Goal: Use online tool/utility: Utilize a website feature to perform a specific function

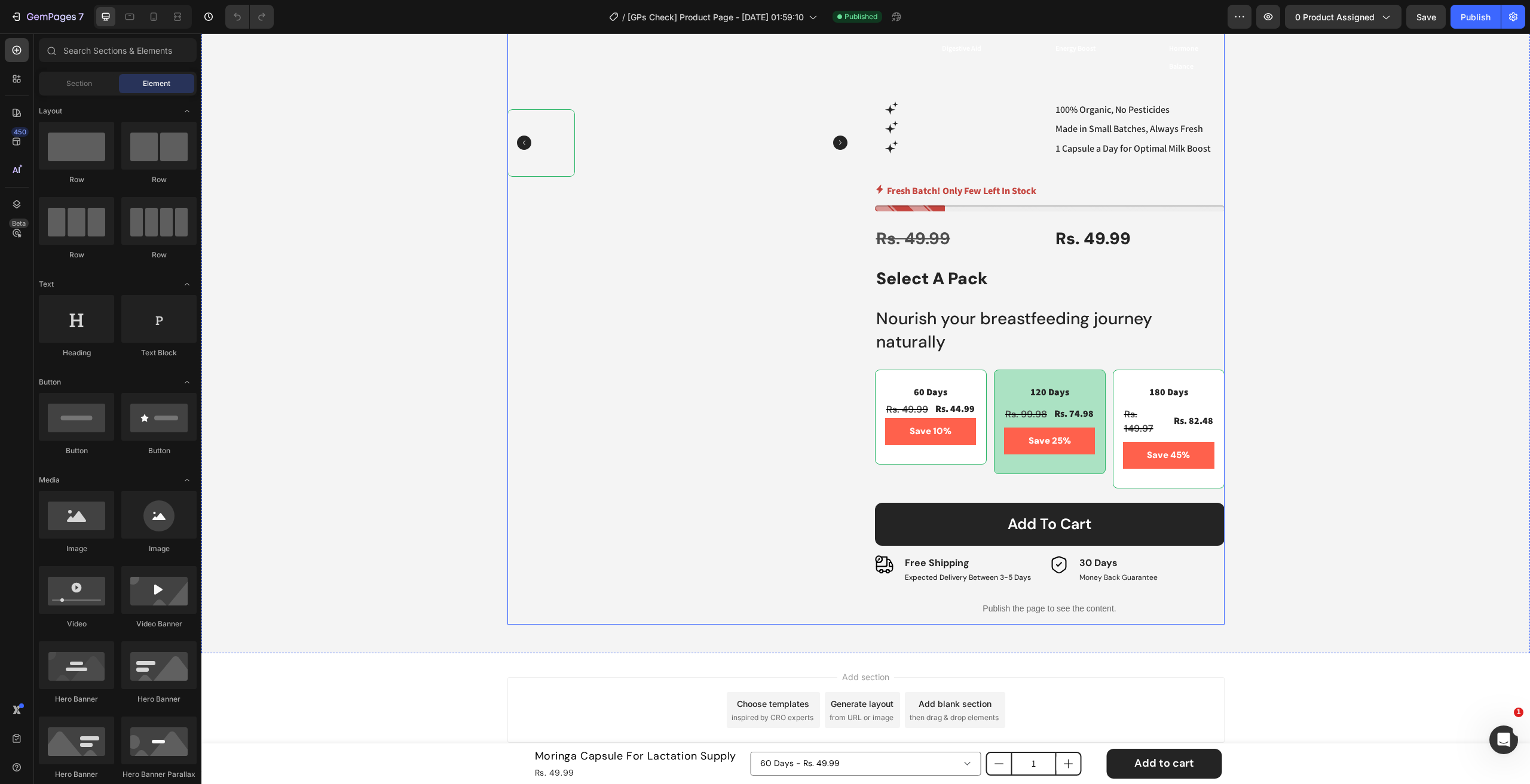
scroll to position [393, 0]
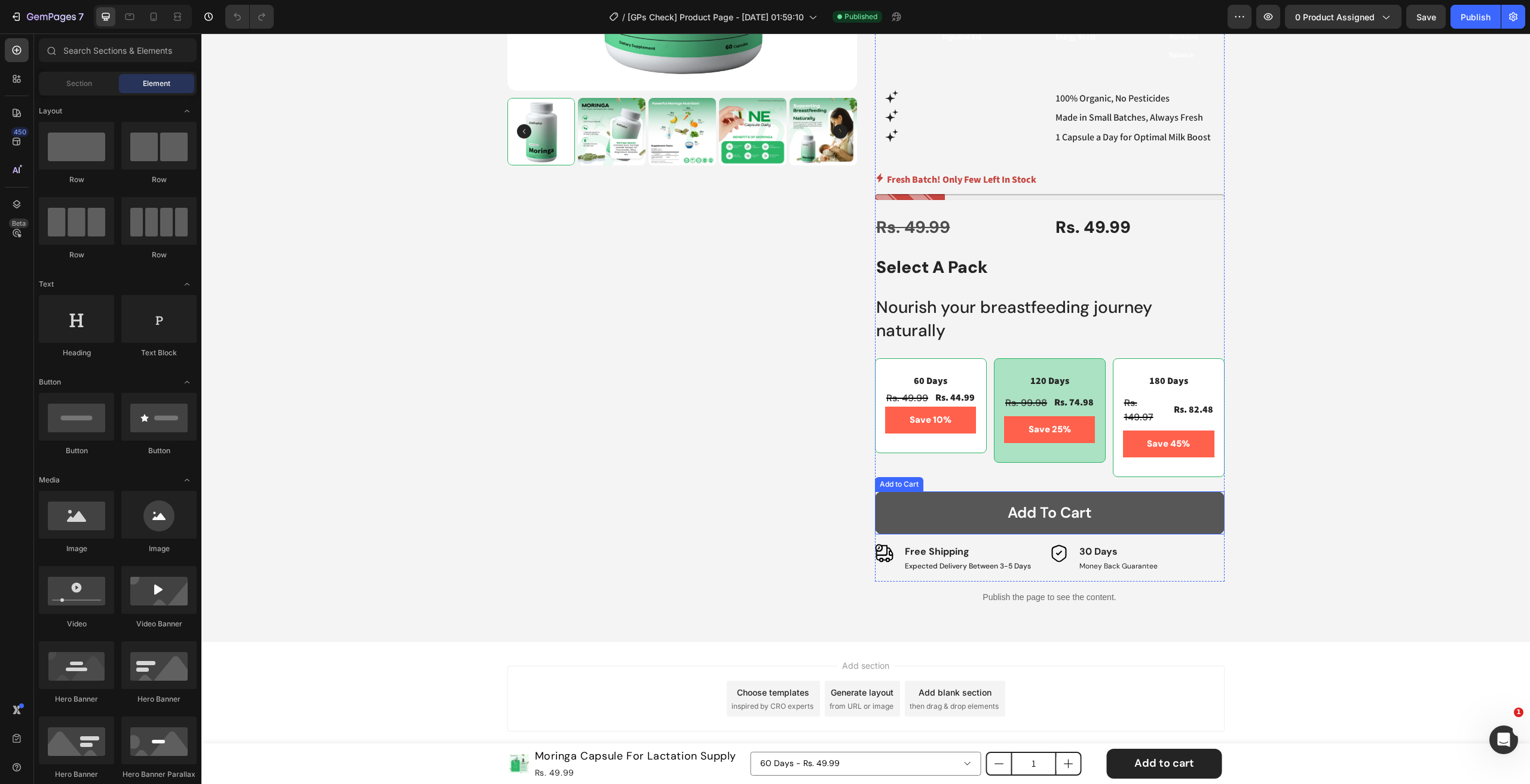
click at [892, 510] on button "Add to cart" at bounding box center [1050, 513] width 350 height 44
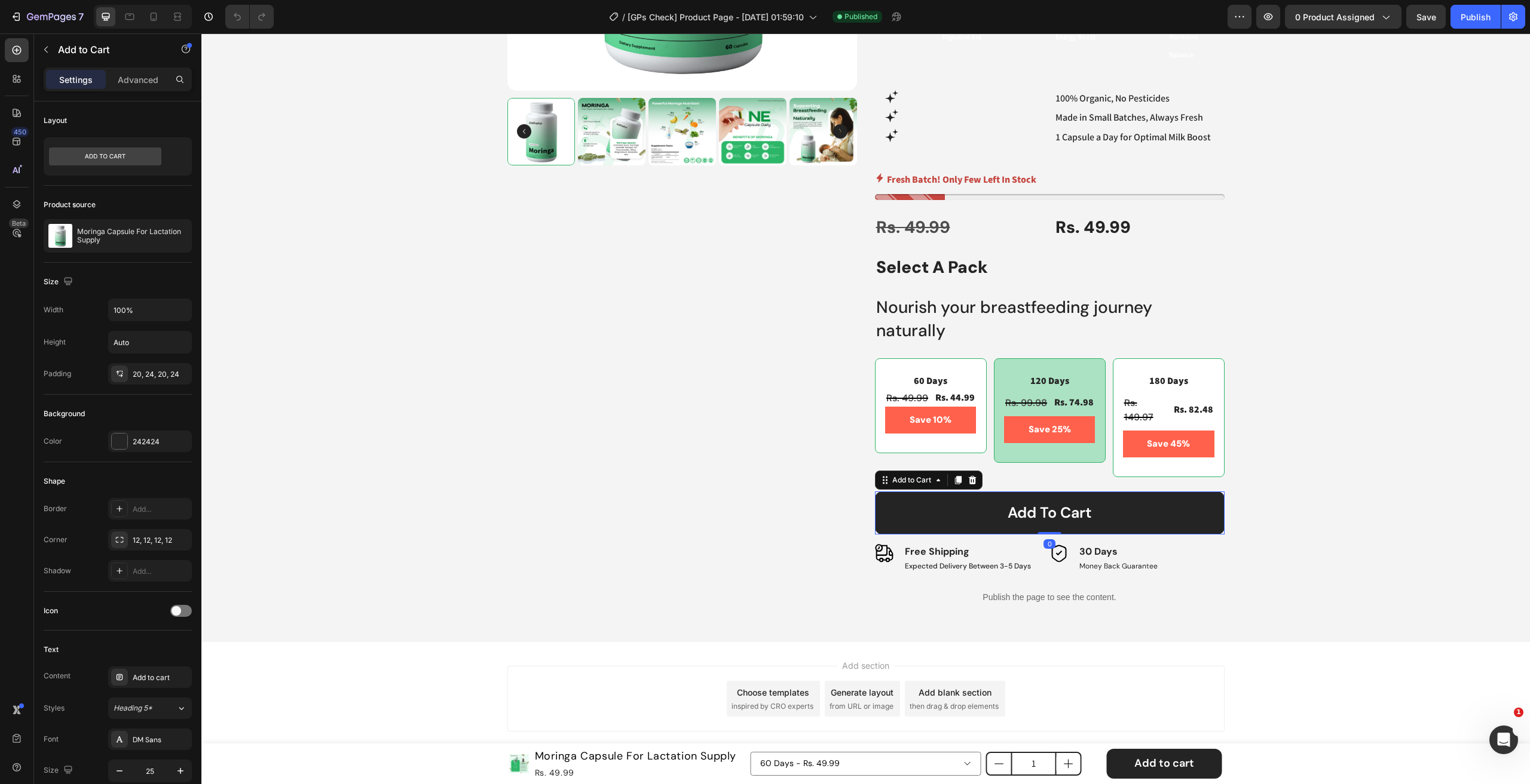
click at [890, 487] on div "Add to Cart" at bounding box center [928, 481] width 108 height 19
click at [889, 486] on div "Add to Cart" at bounding box center [911, 480] width 67 height 14
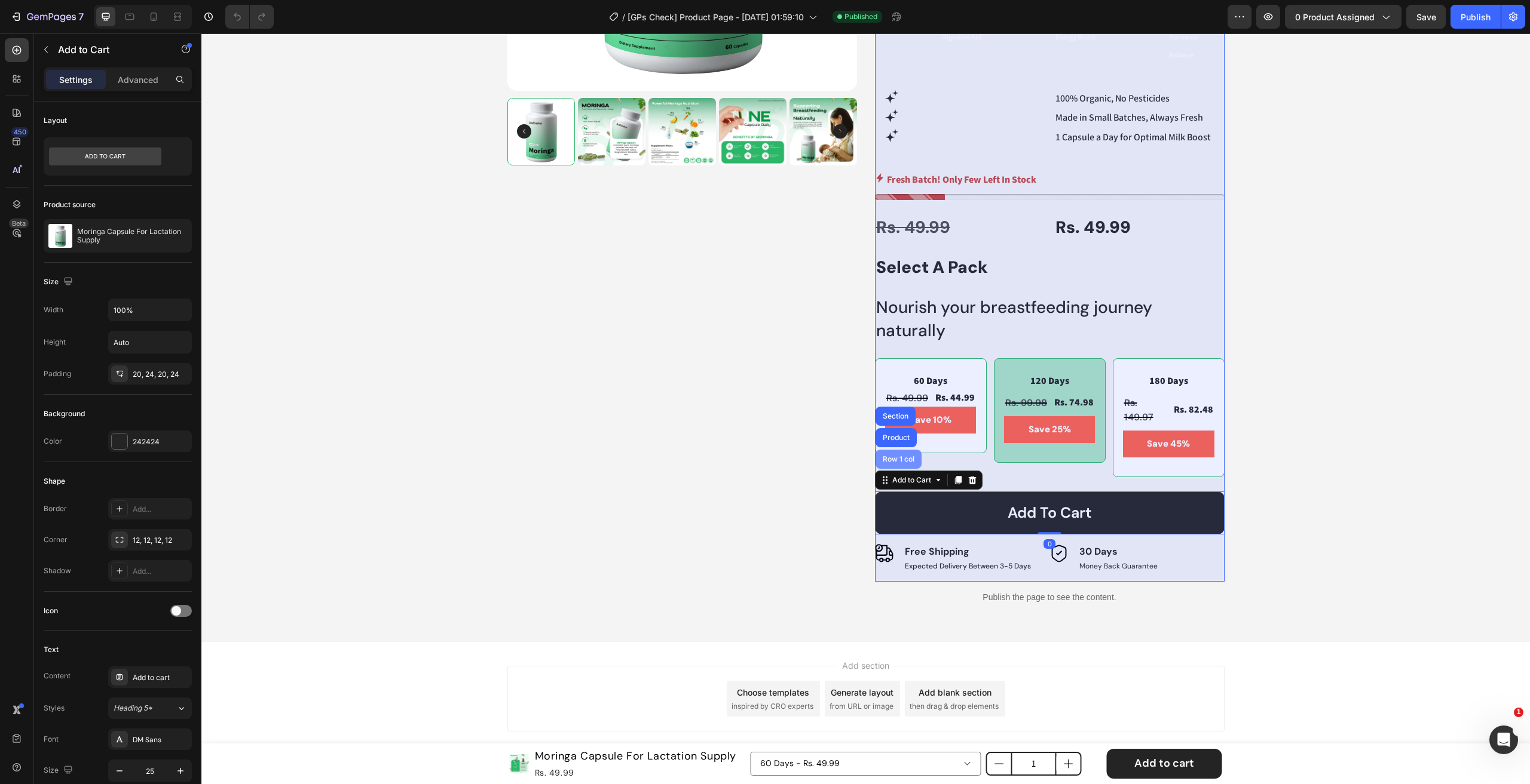
click at [887, 457] on div "Row 1 col" at bounding box center [899, 459] width 37 height 7
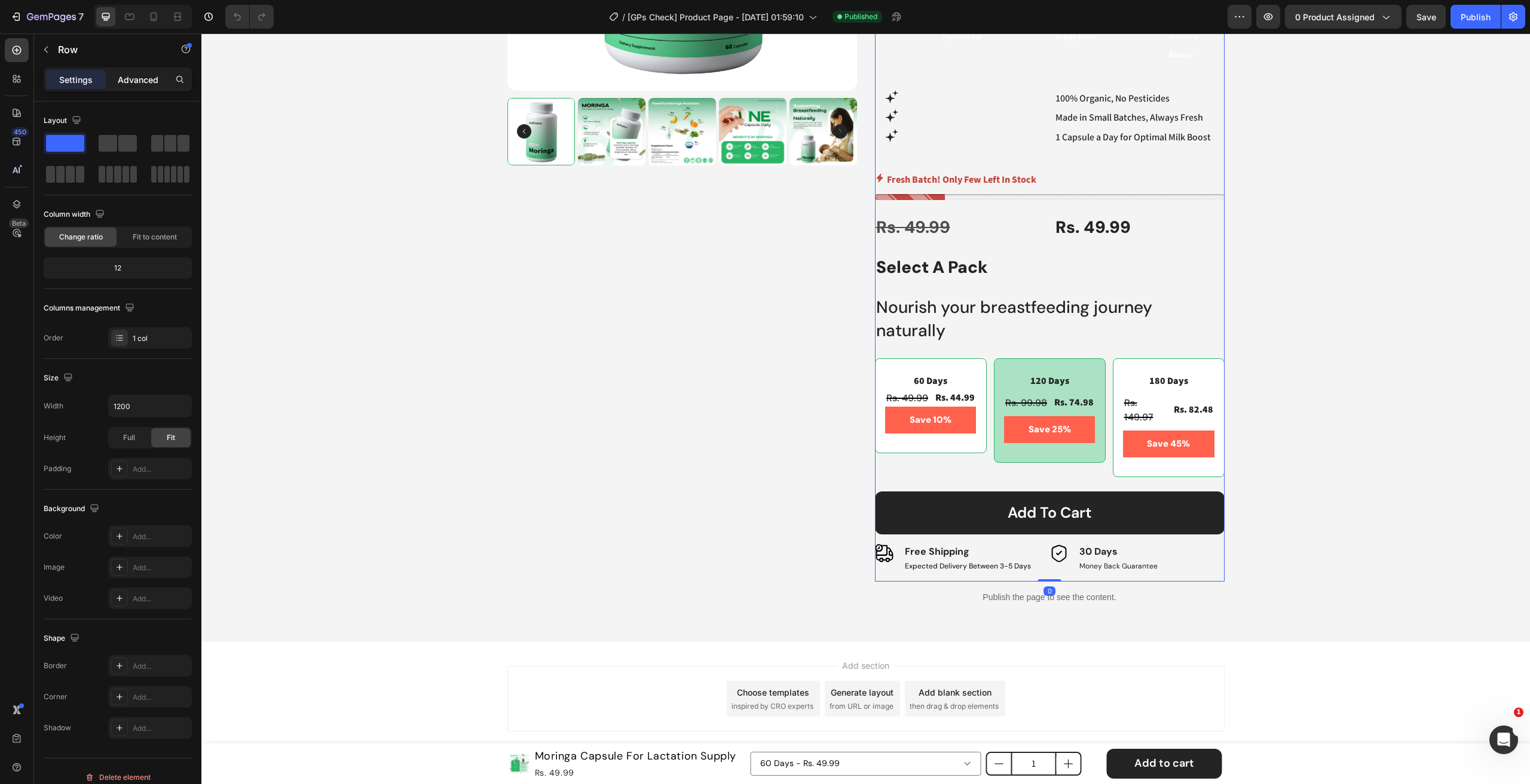
click at [136, 77] on p "Advanced" at bounding box center [138, 80] width 40 height 12
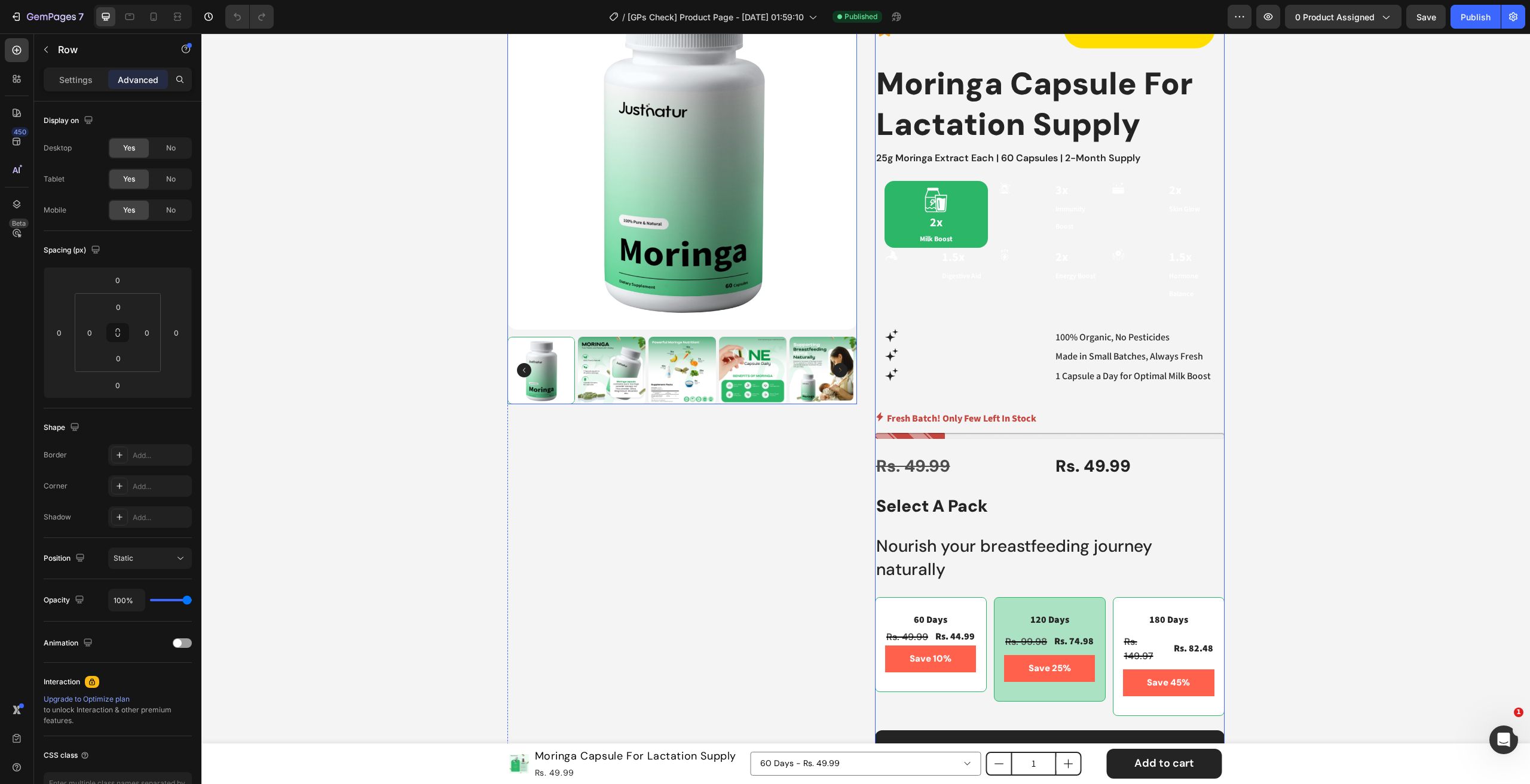
scroll to position [0, 0]
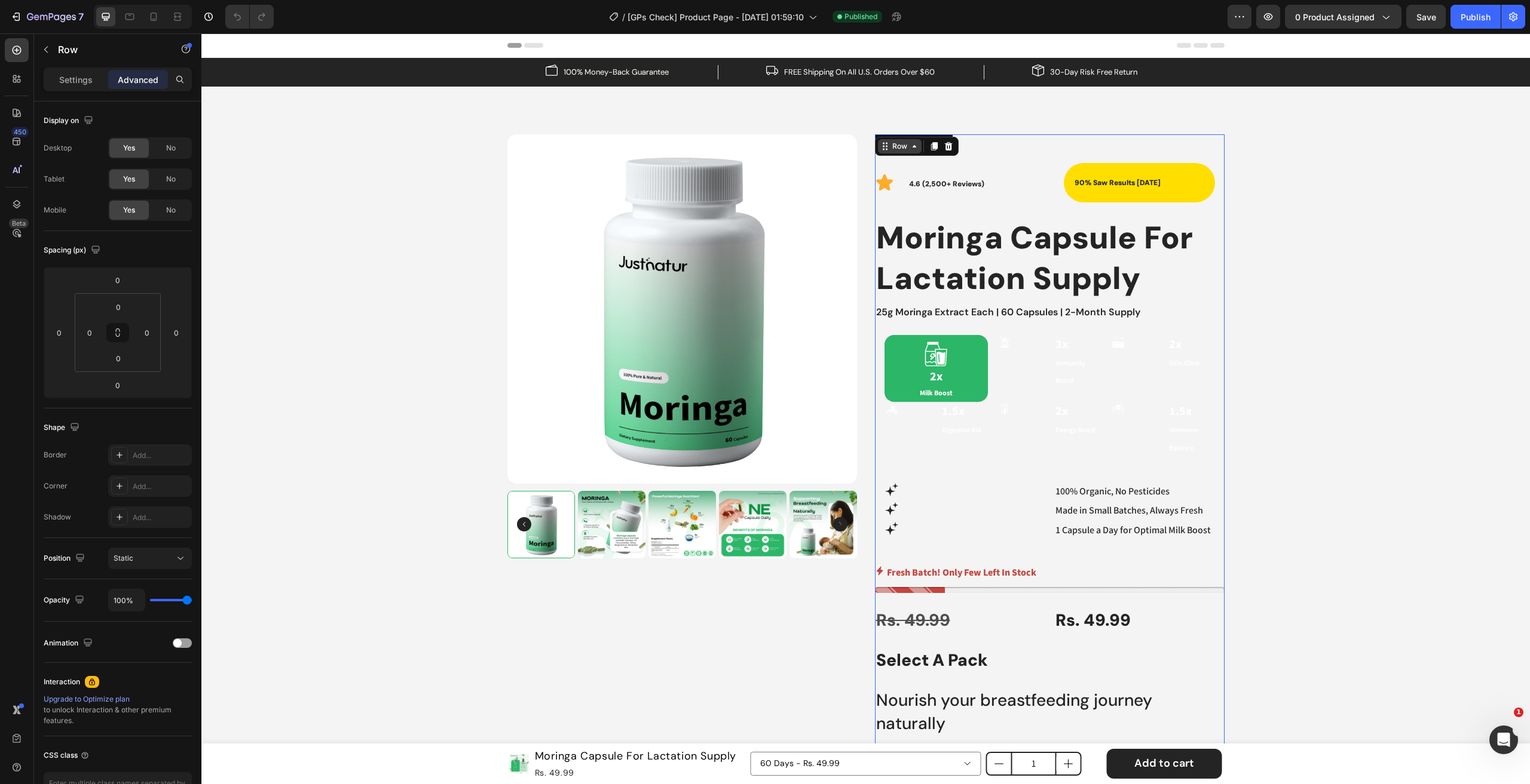
click at [903, 151] on div "Row" at bounding box center [900, 146] width 44 height 14
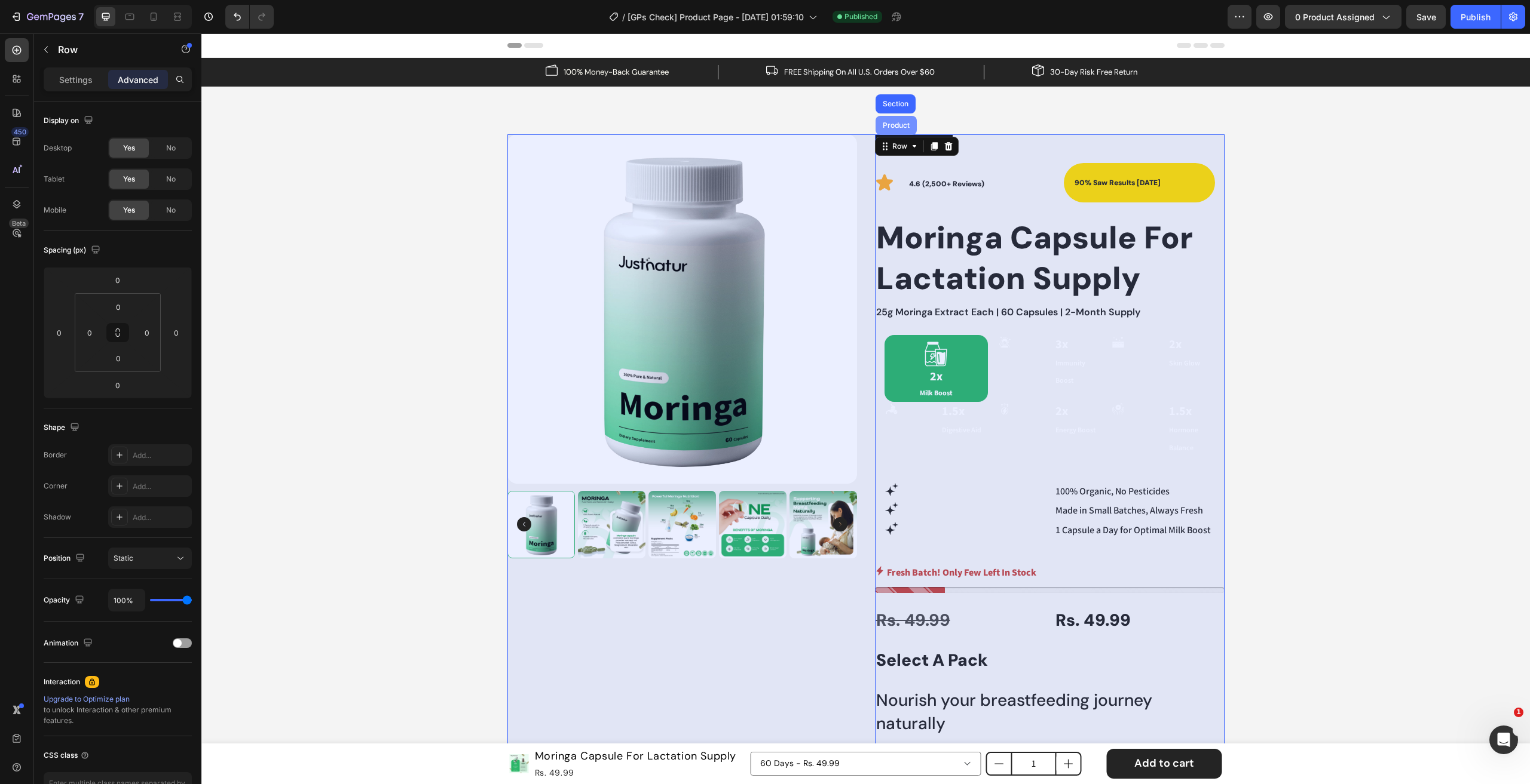
click at [893, 121] on div "Product" at bounding box center [896, 125] width 31 height 7
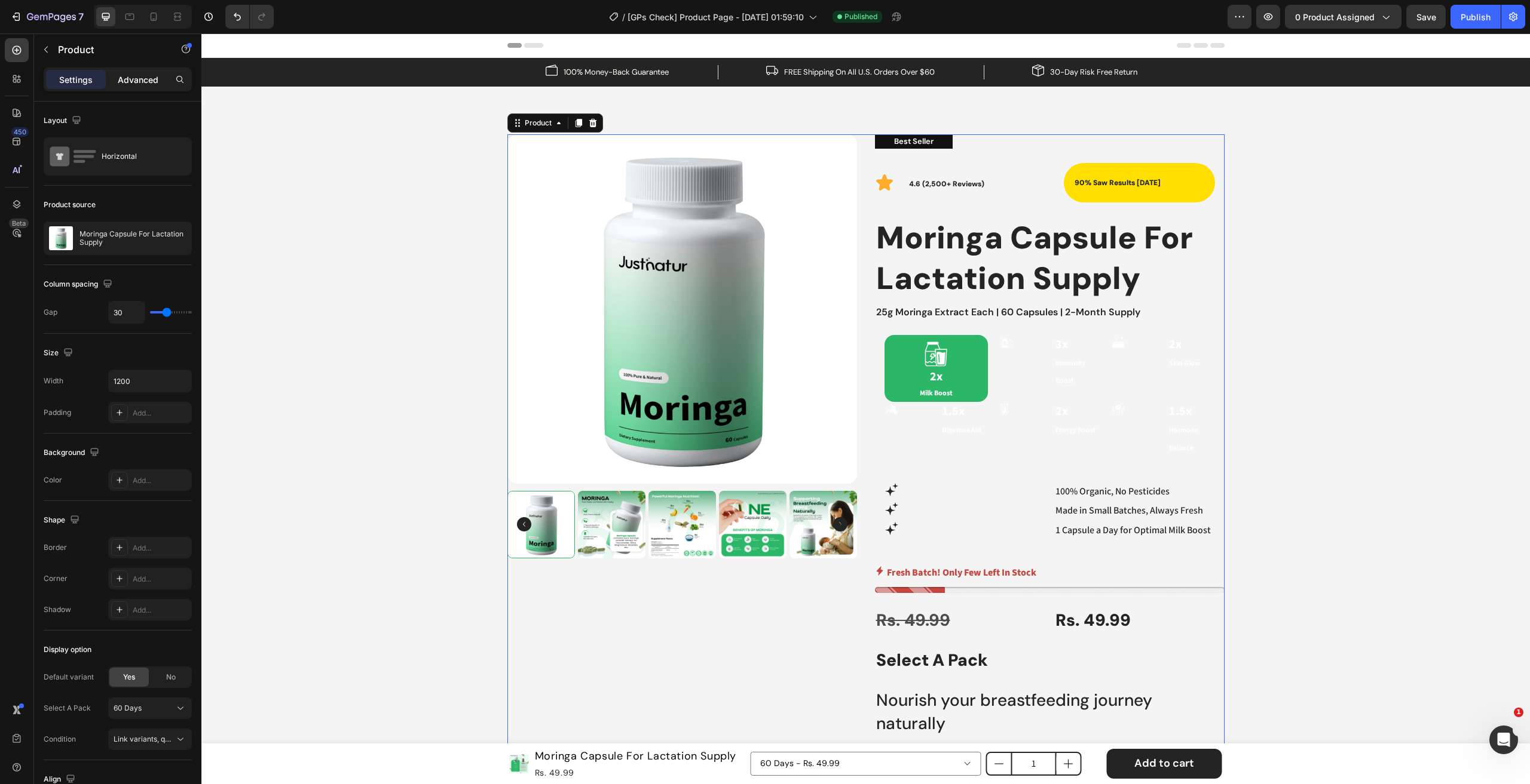
click at [132, 73] on div "Advanced" at bounding box center [138, 80] width 59 height 19
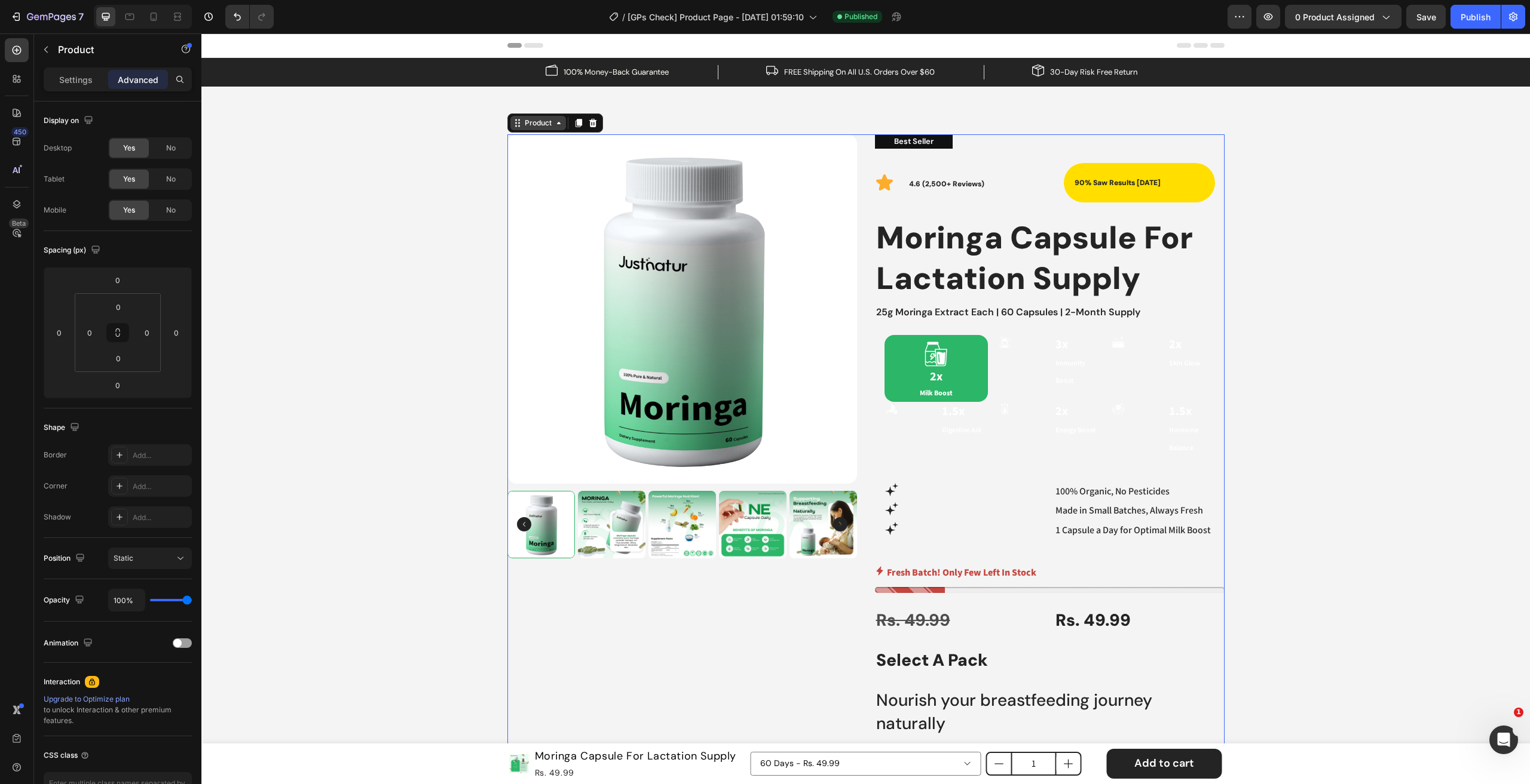
click at [516, 121] on icon at bounding box center [517, 122] width 10 height 10
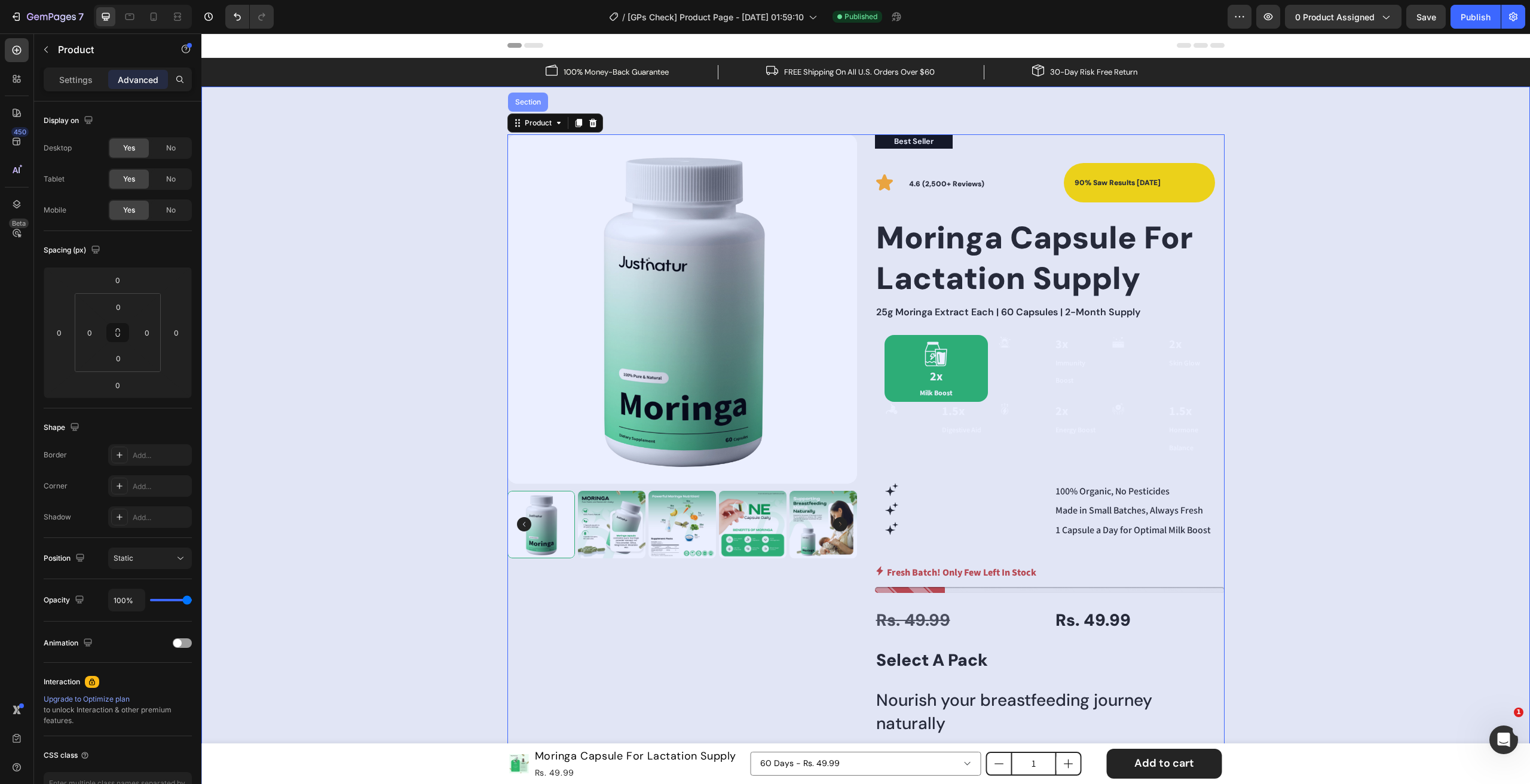
click at [522, 100] on div "Section" at bounding box center [527, 102] width 31 height 7
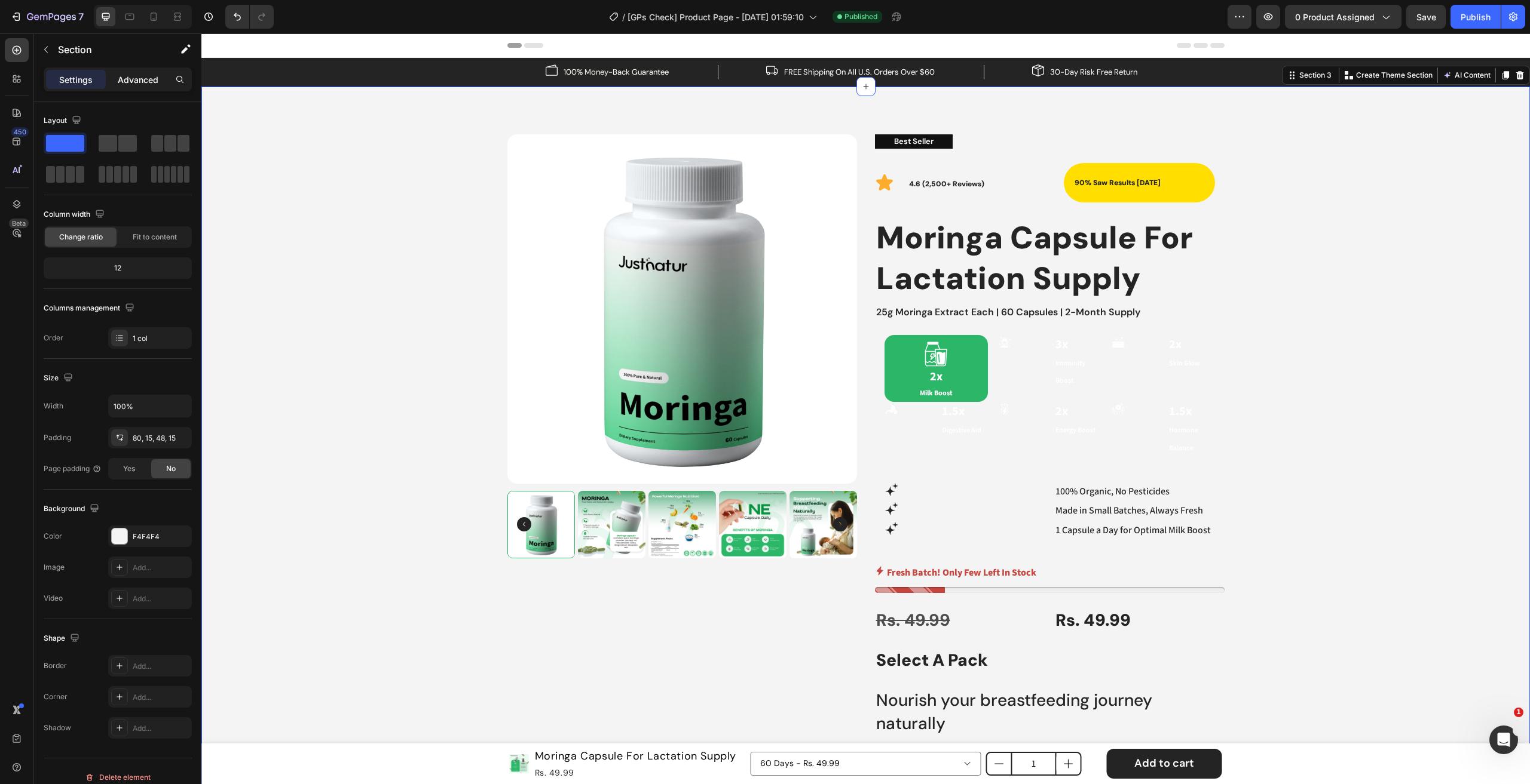
click at [143, 84] on p "Advanced" at bounding box center [138, 80] width 40 height 12
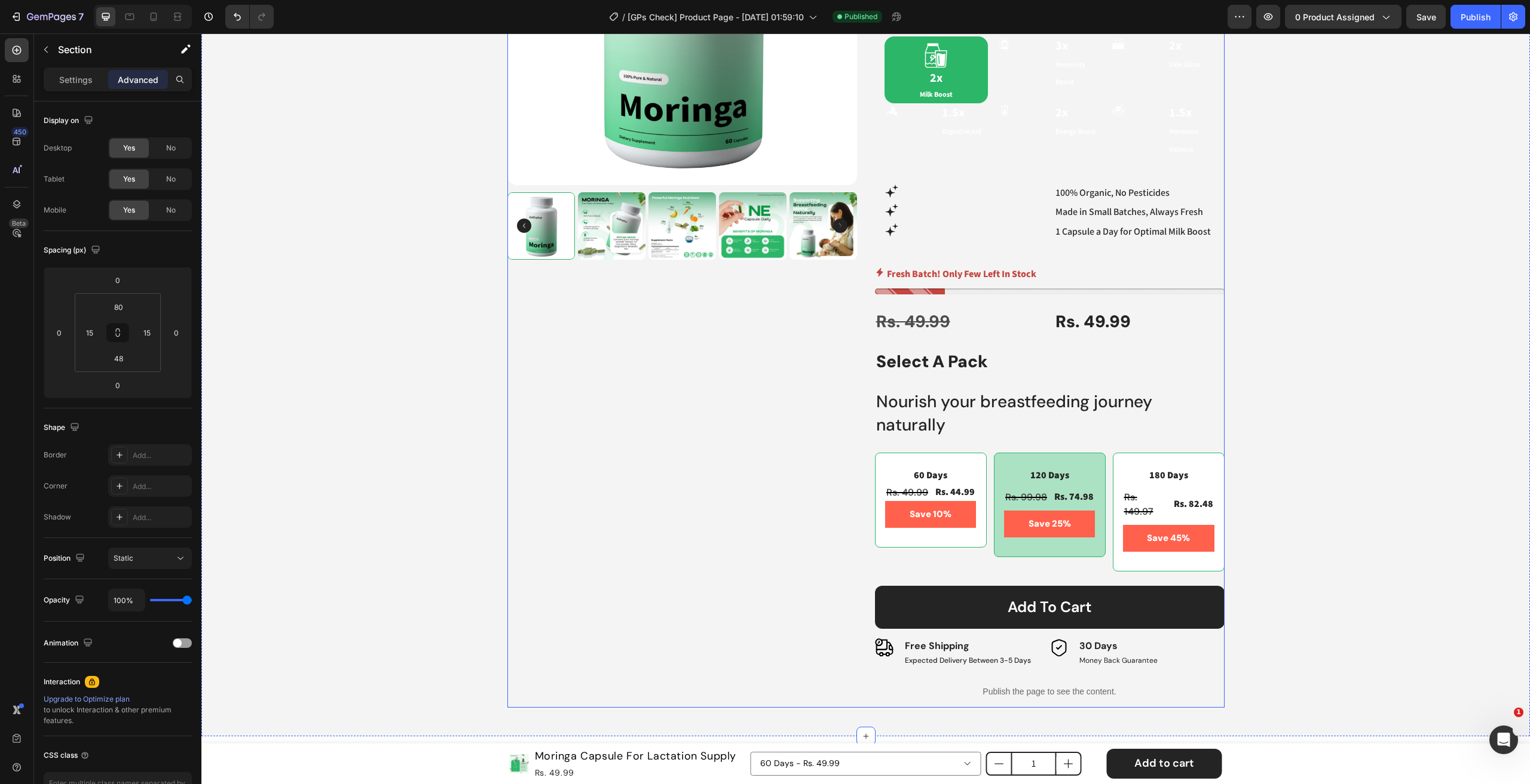
scroll to position [393, 0]
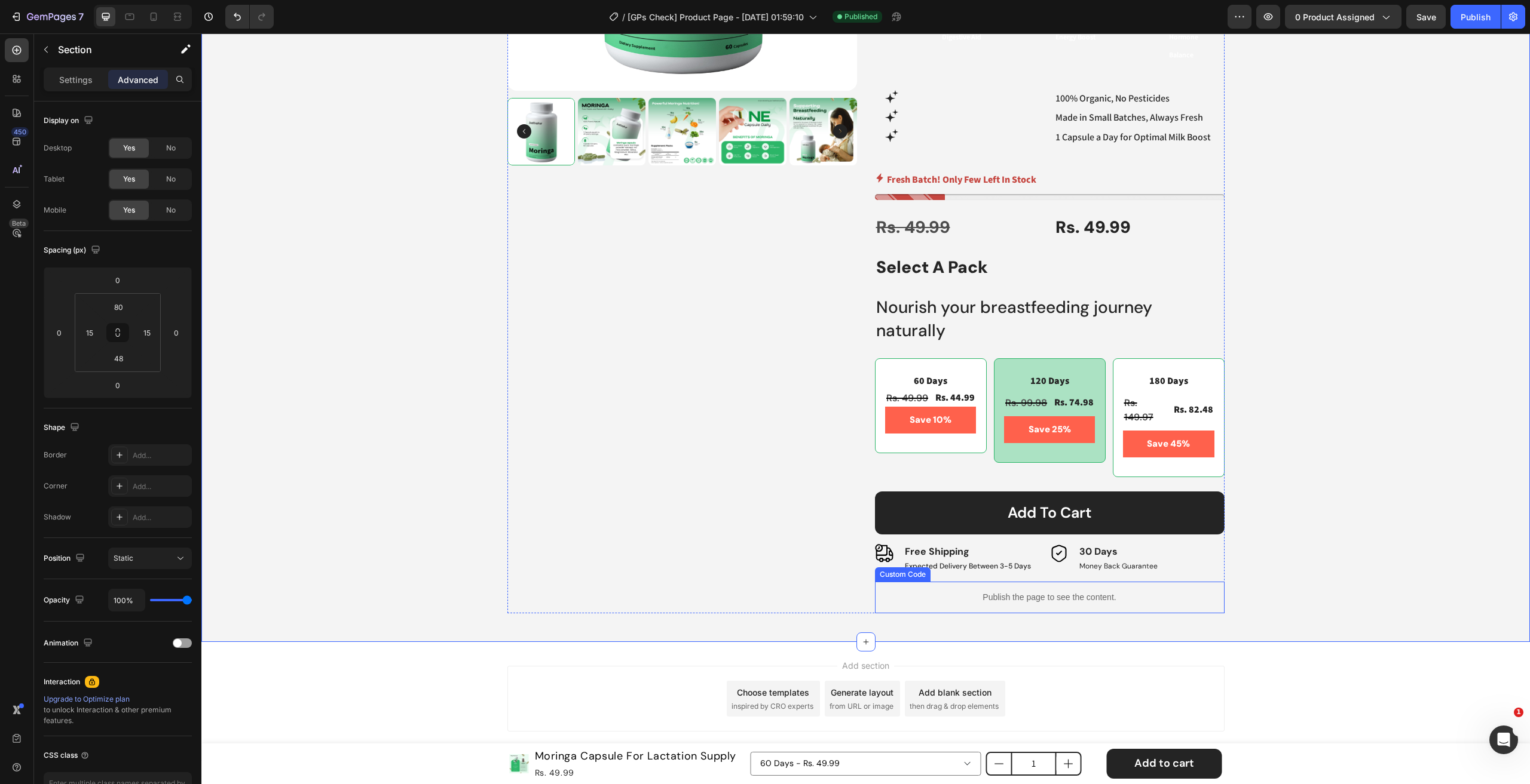
click at [1011, 599] on p "Publish the page to see the content." at bounding box center [1050, 598] width 350 height 12
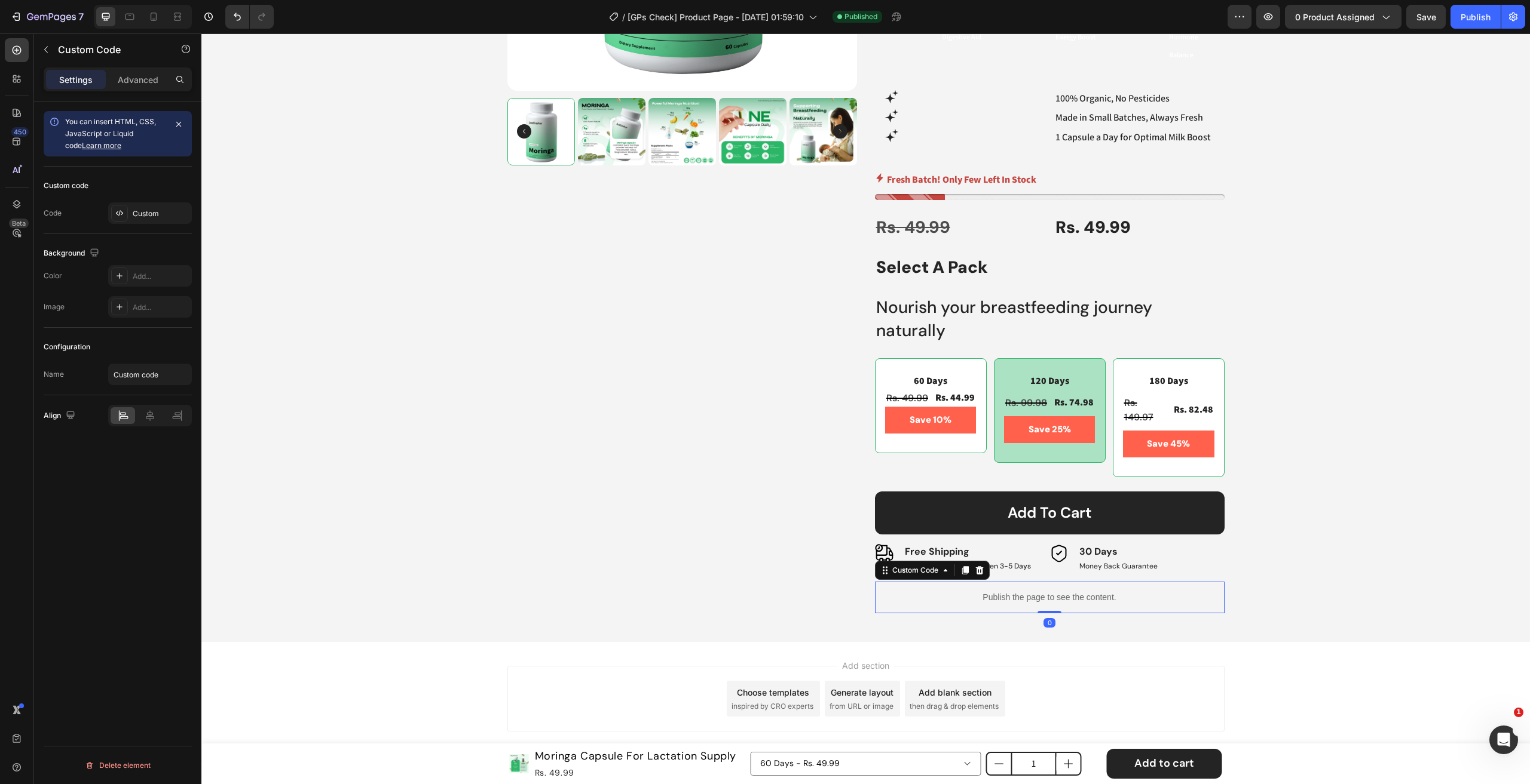
click at [1011, 599] on p "Publish the page to see the content." at bounding box center [1050, 598] width 350 height 12
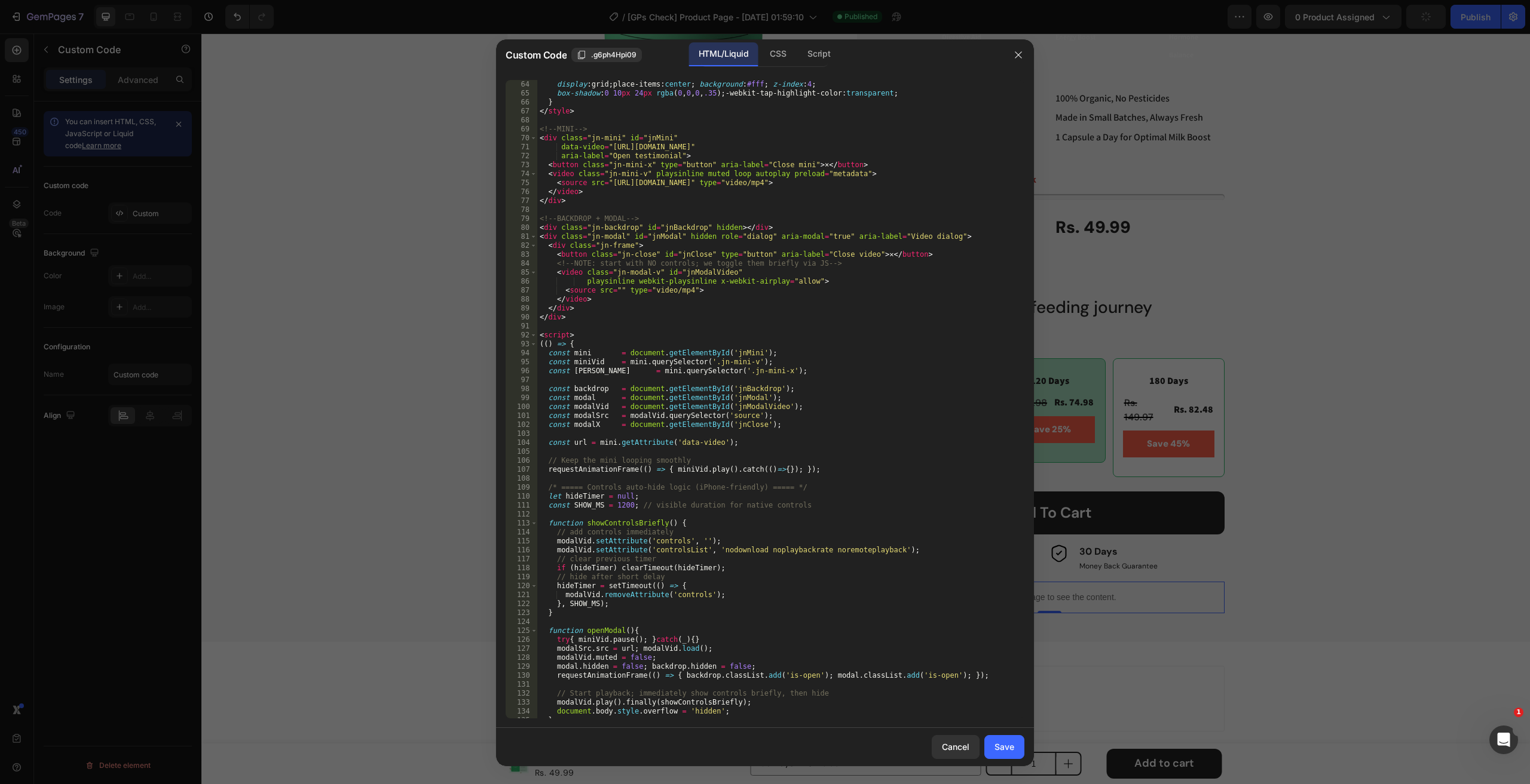
scroll to position [645, 0]
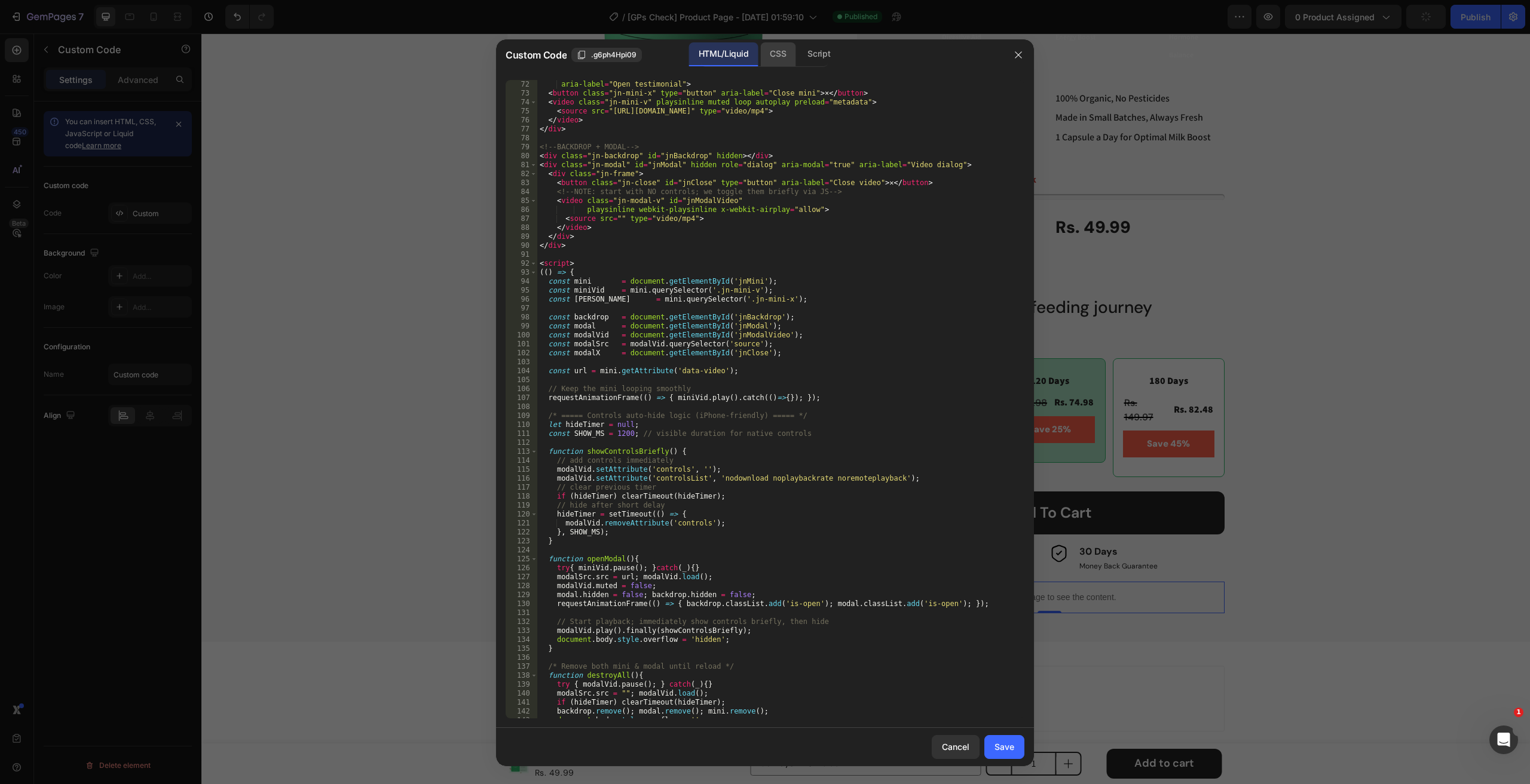
click at [797, 59] on div "CSS" at bounding box center [818, 54] width 42 height 24
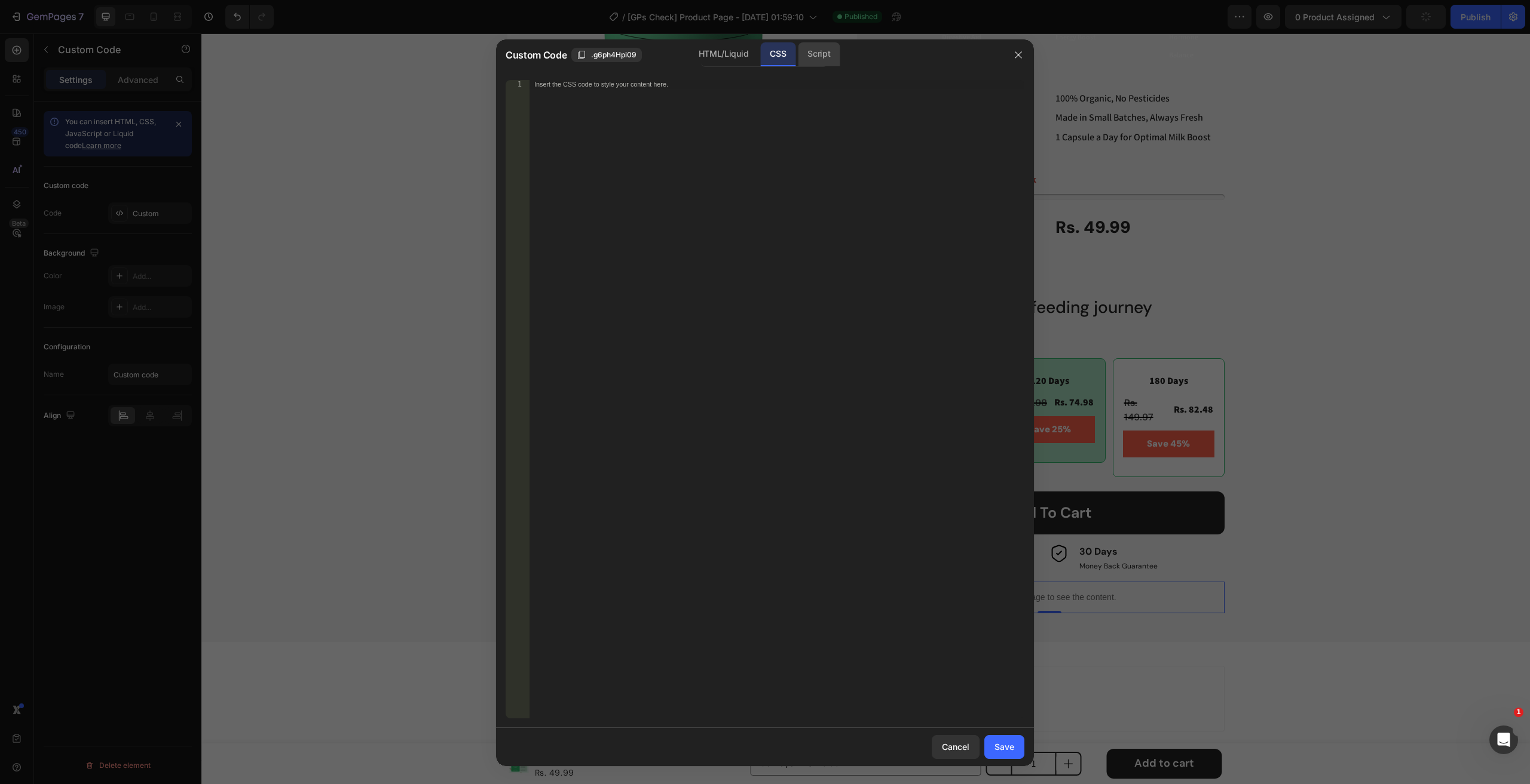
click at [808, 54] on div "Script" at bounding box center [818, 54] width 42 height 24
click at [1017, 52] on icon "button" at bounding box center [1018, 54] width 10 height 10
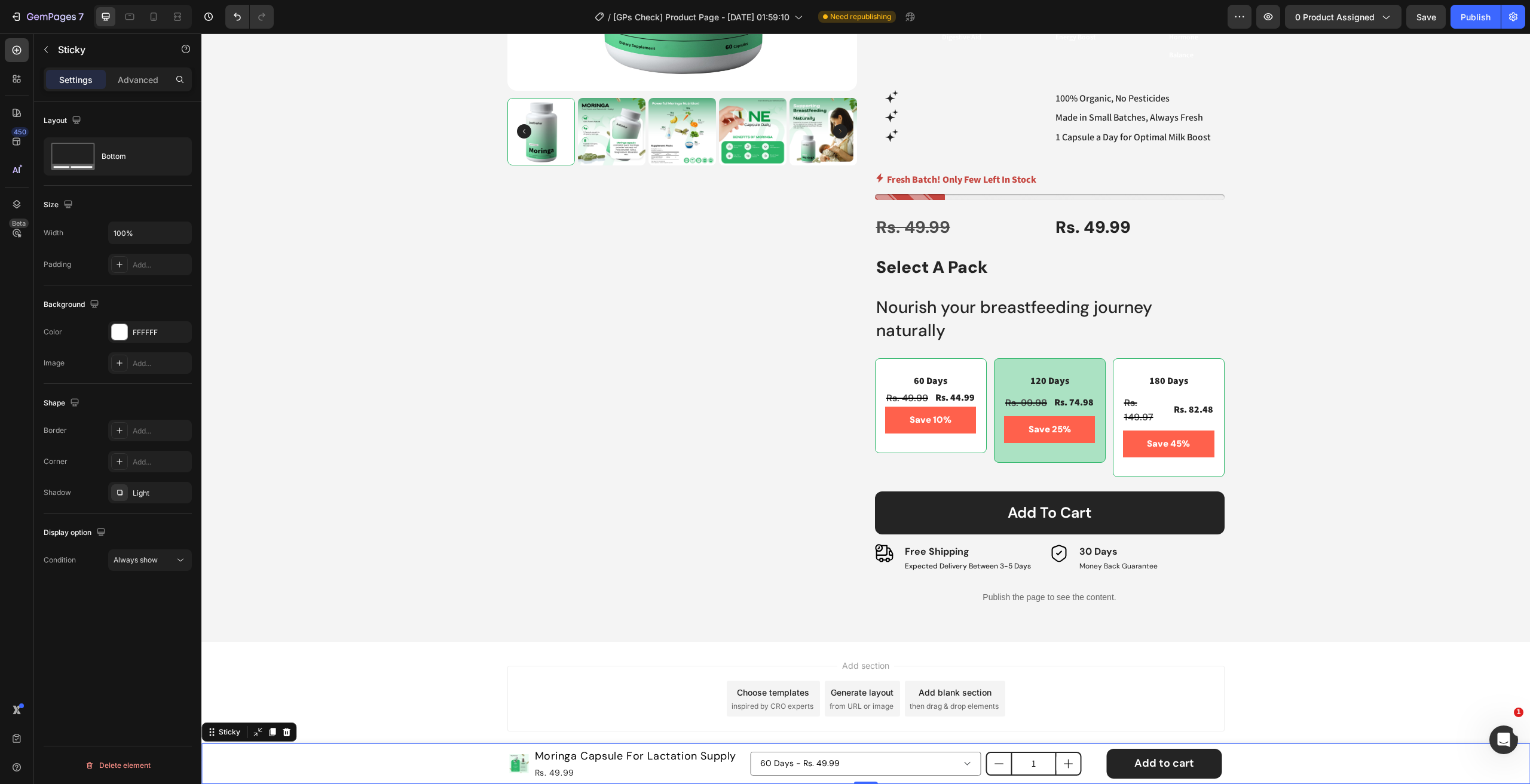
click at [282, 756] on div "Product Images Moringa Capsule For Lactation Supply Product Title Rs. 49.99 Pro…" at bounding box center [865, 764] width 1328 height 40
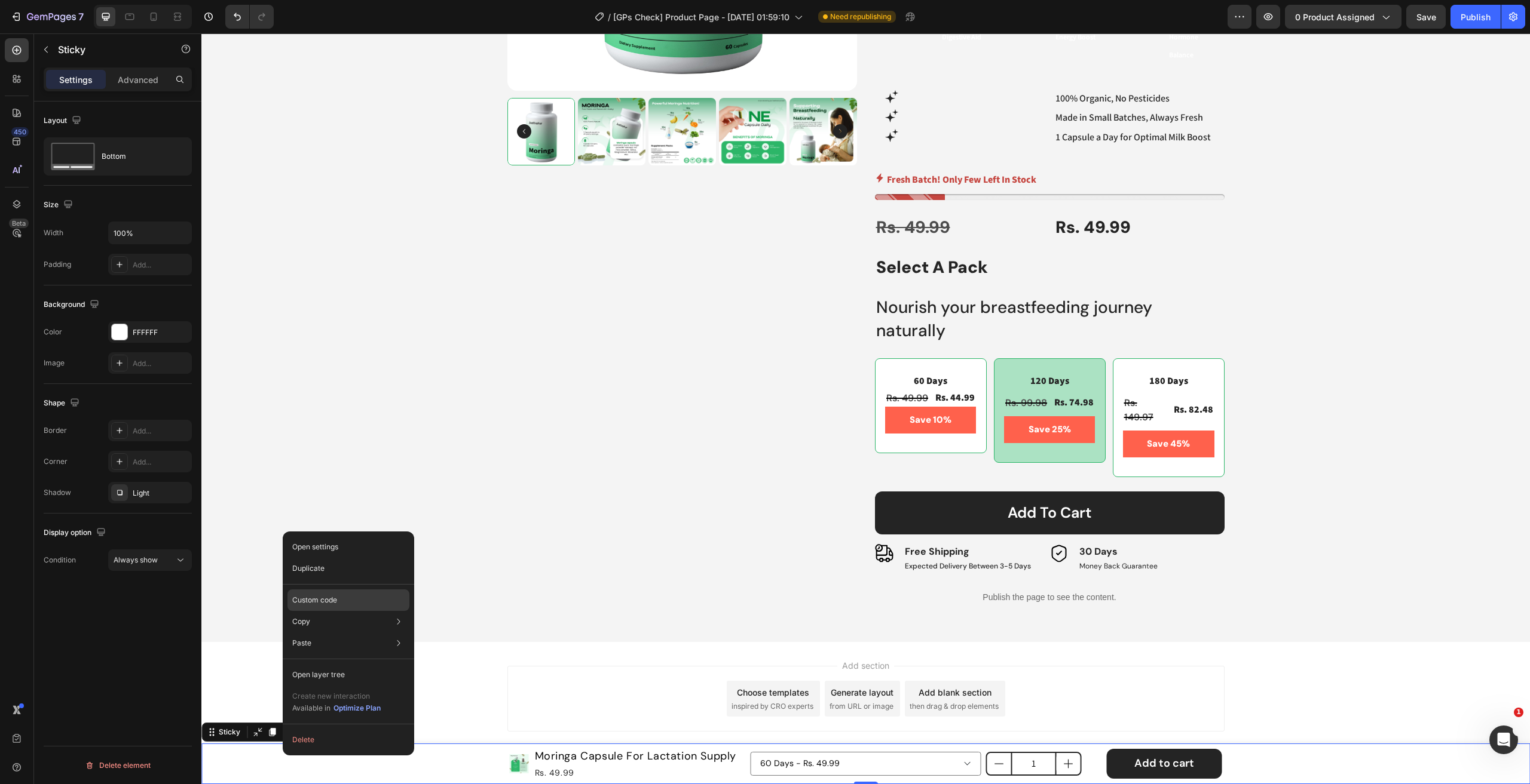
click at [325, 596] on p "Custom code" at bounding box center [314, 600] width 45 height 10
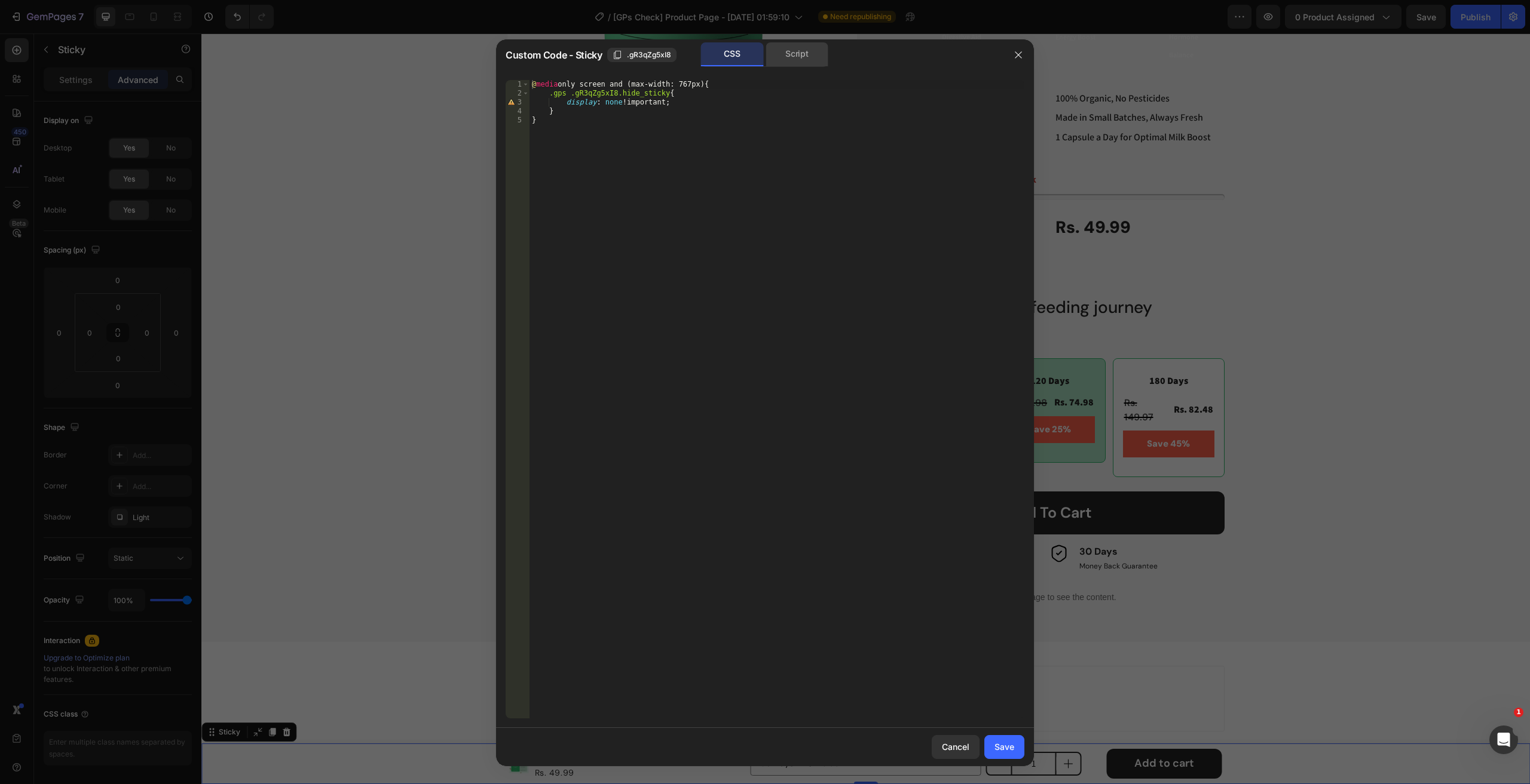
click at [796, 58] on div "Script" at bounding box center [796, 54] width 63 height 24
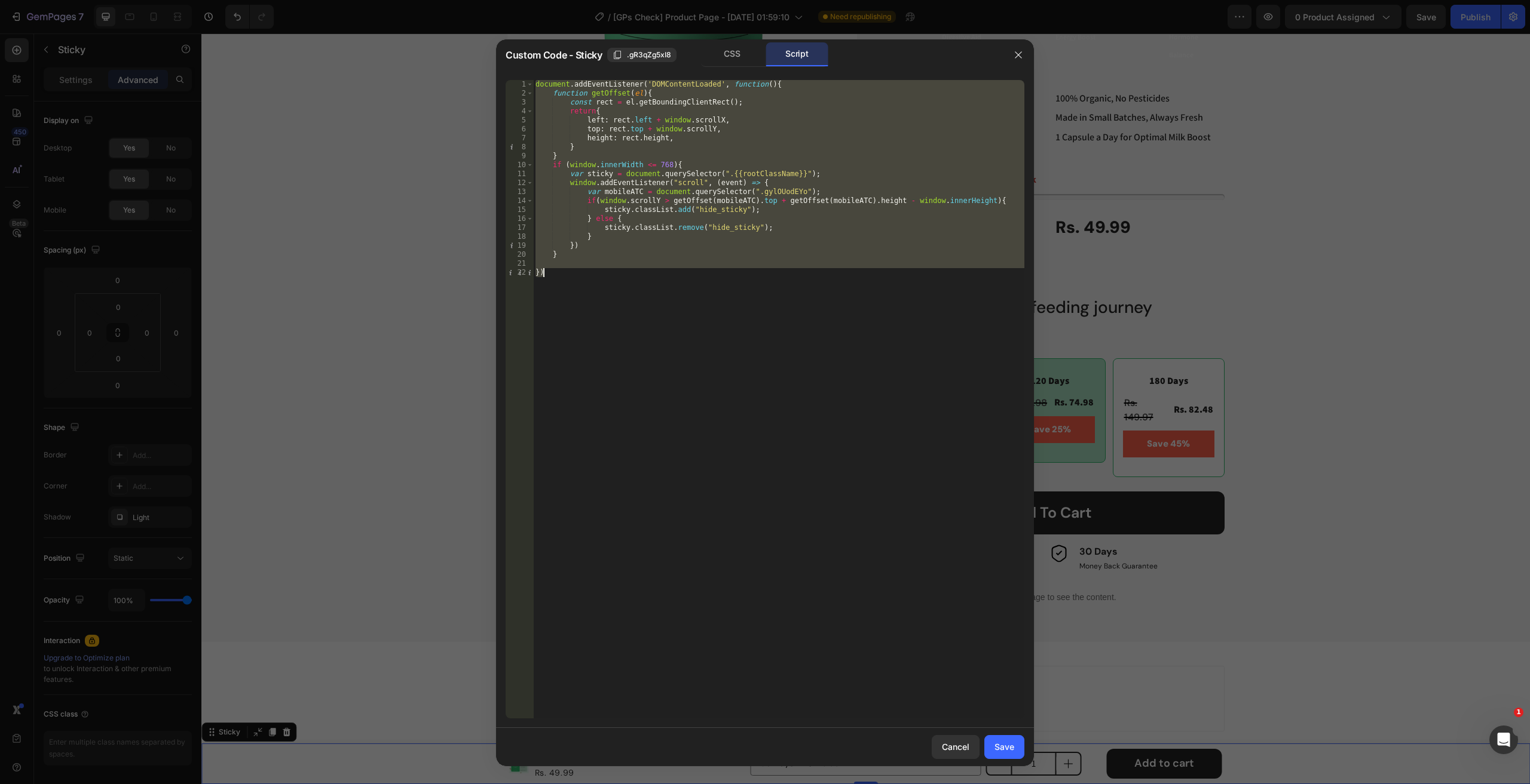
click at [739, 276] on div "document . addEventListener ( 'DOMContentLoaded' , function ( ) { function getO…" at bounding box center [779, 399] width 491 height 639
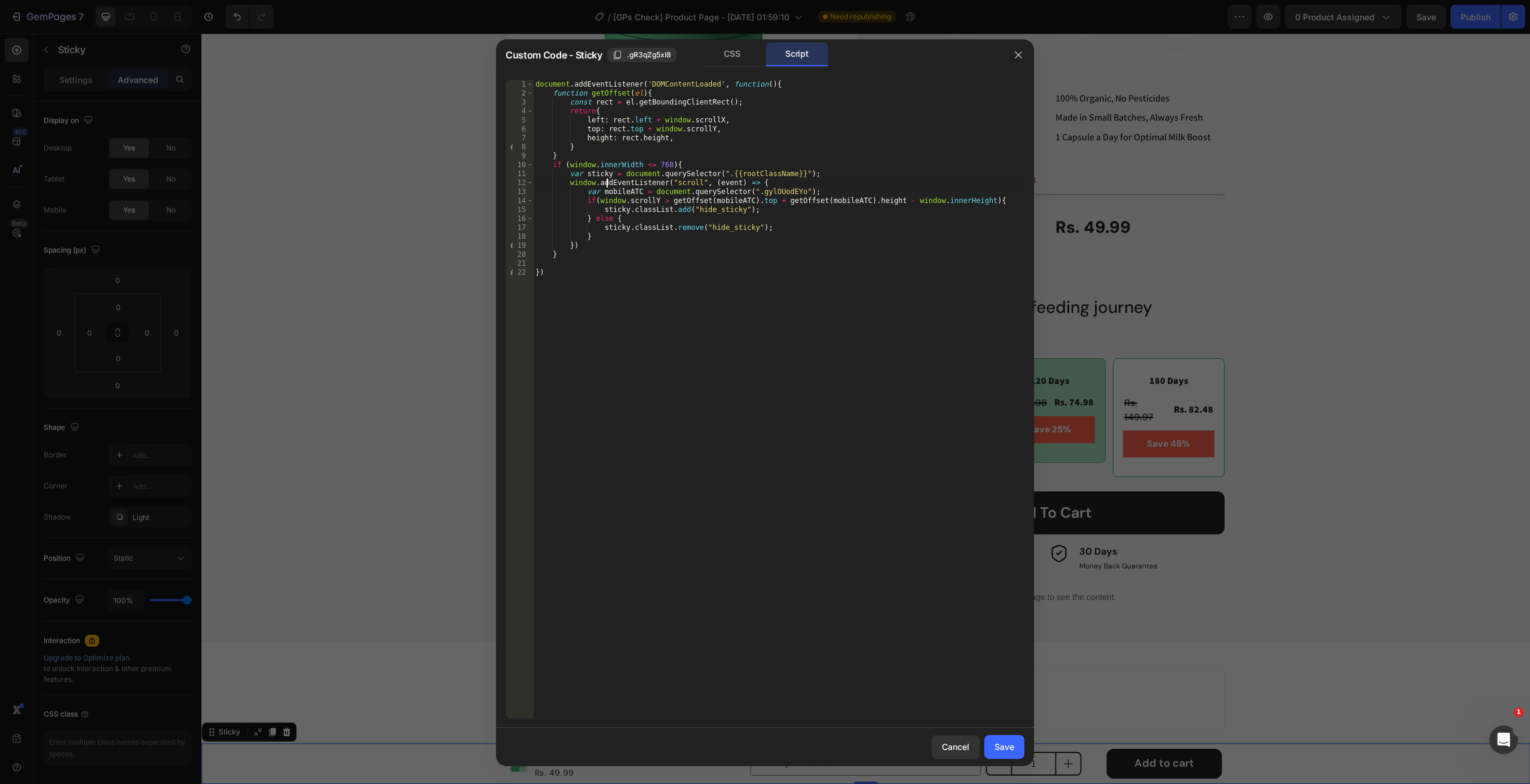
click at [607, 187] on div "document . addEventListener ( 'DOMContentLoaded' , function ( ) { function getO…" at bounding box center [779, 408] width 491 height 656
click at [618, 191] on div "document . addEventListener ( 'DOMContentLoaded' , function ( ) { function getO…" at bounding box center [779, 408] width 491 height 656
click at [713, 56] on div "CSS" at bounding box center [733, 54] width 63 height 24
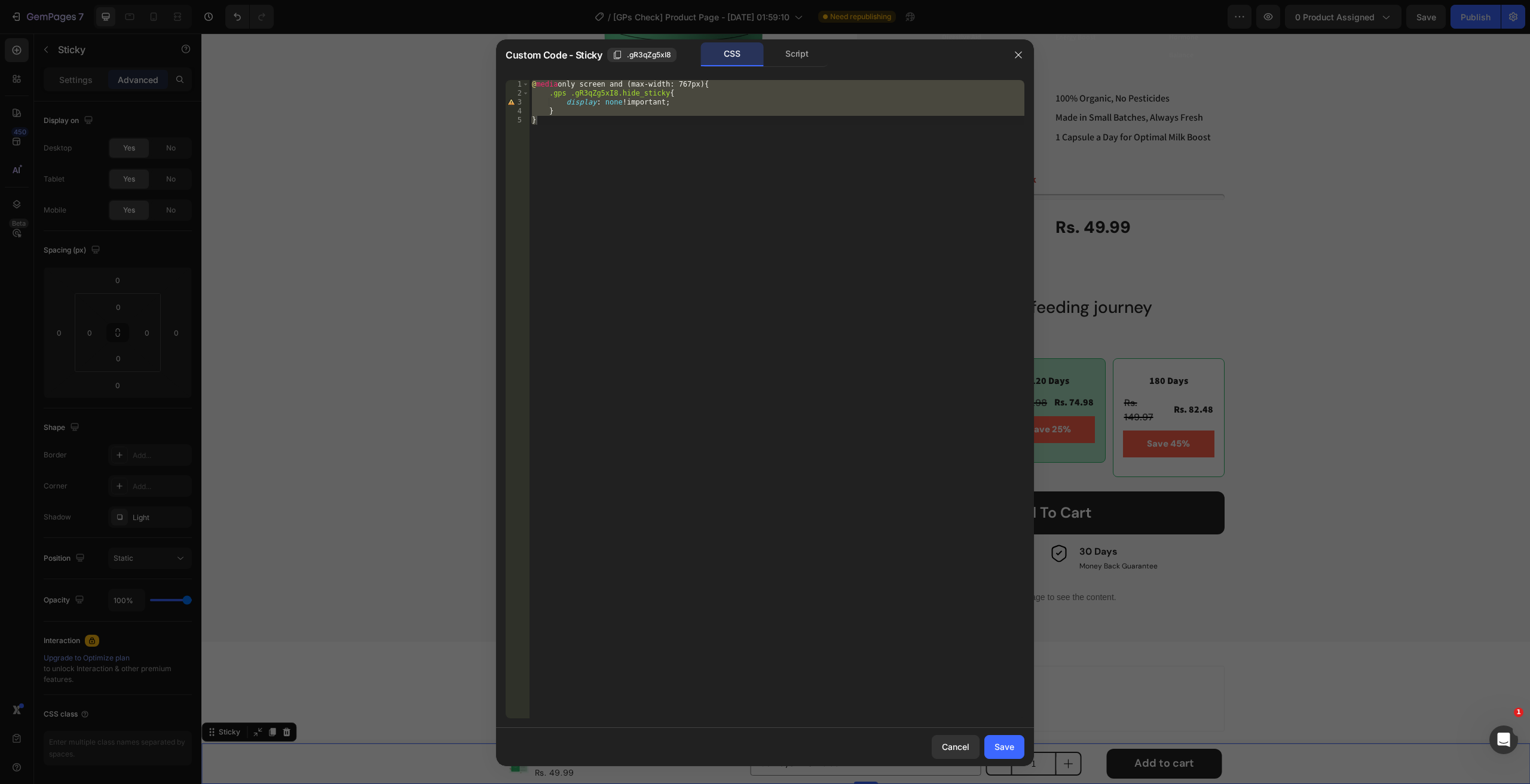
click at [581, 94] on div "@ media only screen and (max-width: 767px) { .gps .gR3qZg5xI8.hide_sticky { dis…" at bounding box center [777, 399] width 495 height 639
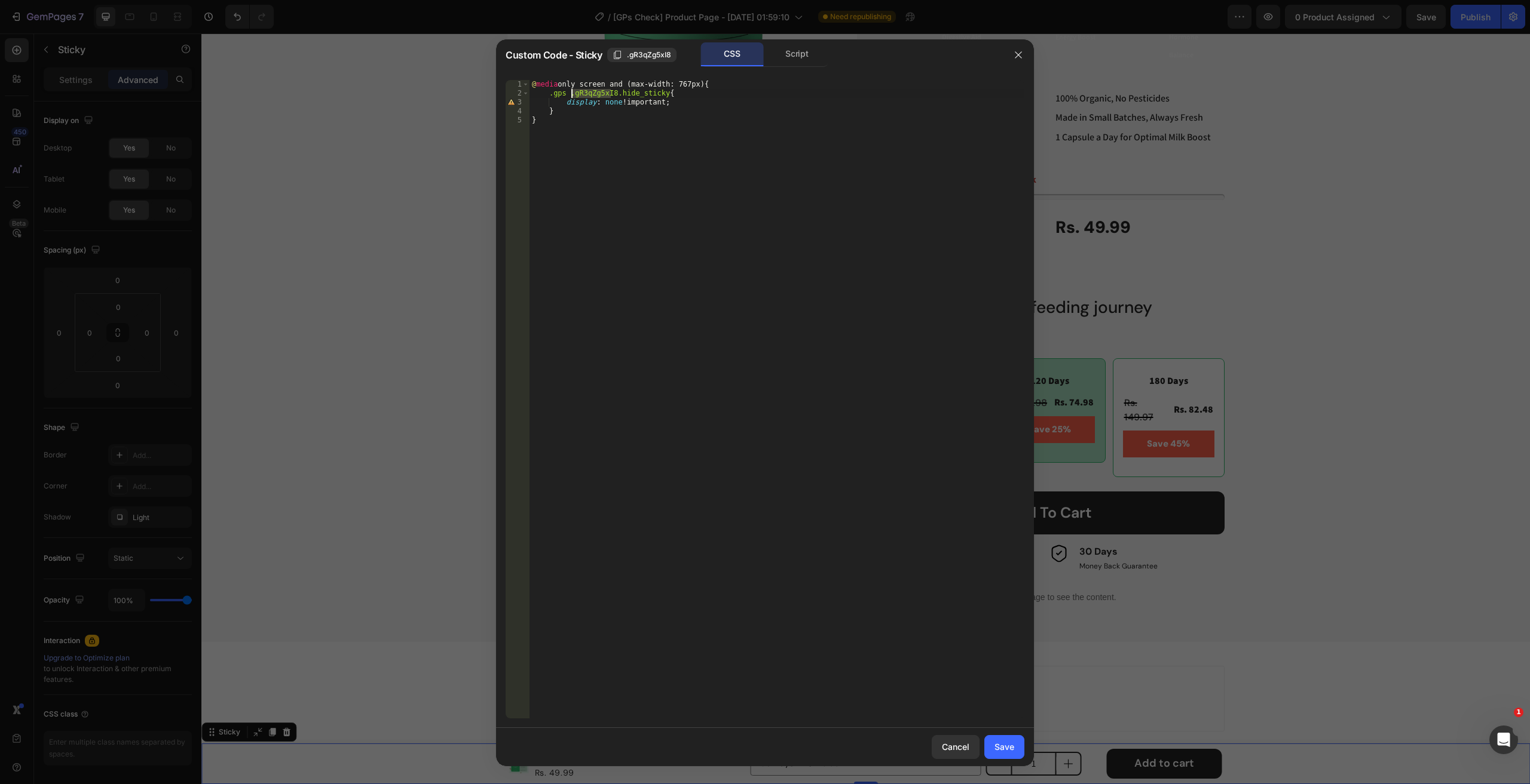
click at [581, 94] on div "@ media only screen and (max-width: 767px) { .gps .gR3qZg5xI8.hide_sticky { dis…" at bounding box center [777, 408] width 495 height 656
click at [792, 67] on div "Custom Code - Sticky .gR3qZg5xI8 CSS Script" at bounding box center [749, 55] width 507 height 31
click at [793, 52] on div "Script" at bounding box center [796, 54] width 63 height 24
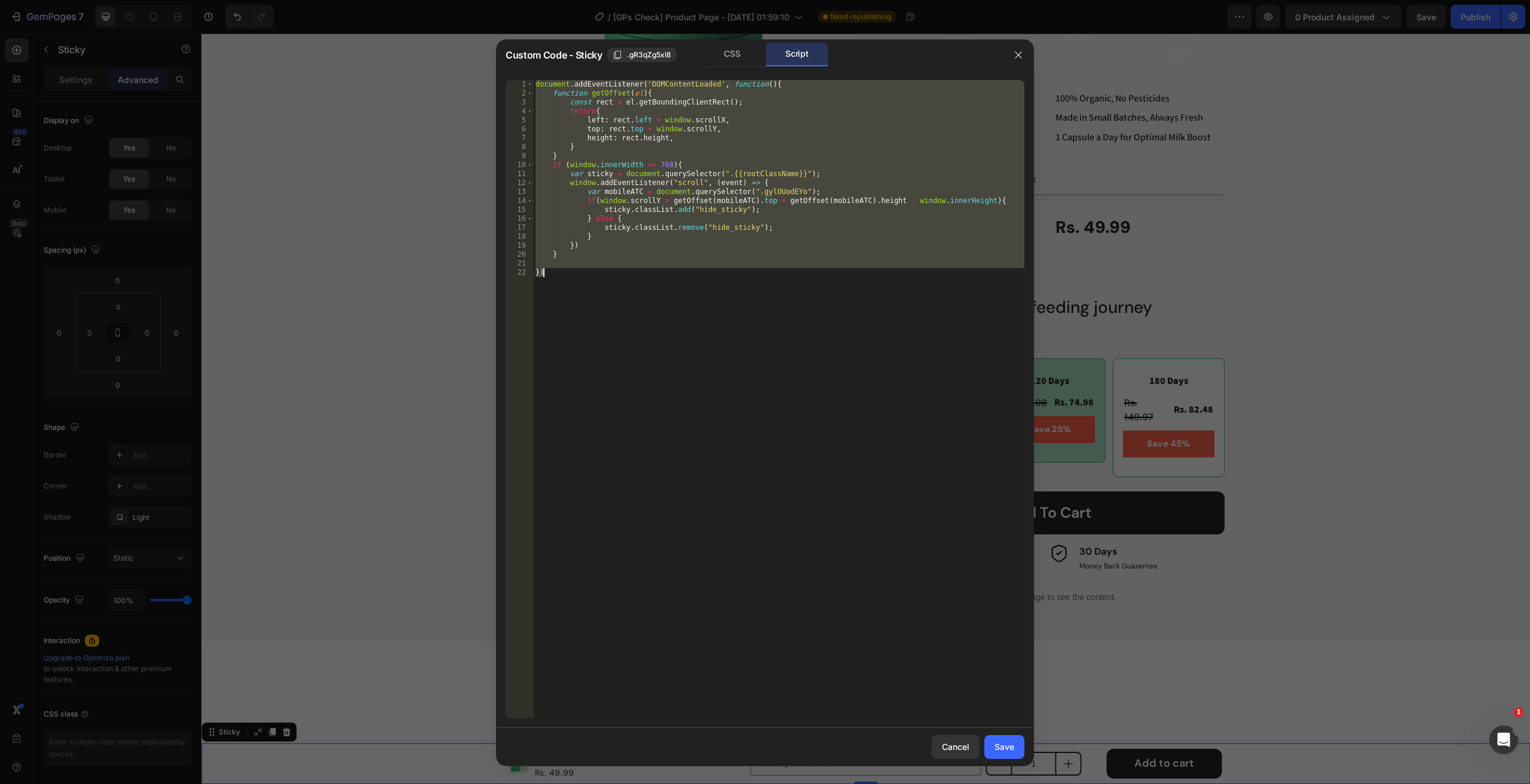
click at [752, 240] on div "document . addEventListener ( 'DOMContentLoaded' , function ( ) { function getO…" at bounding box center [779, 399] width 491 height 639
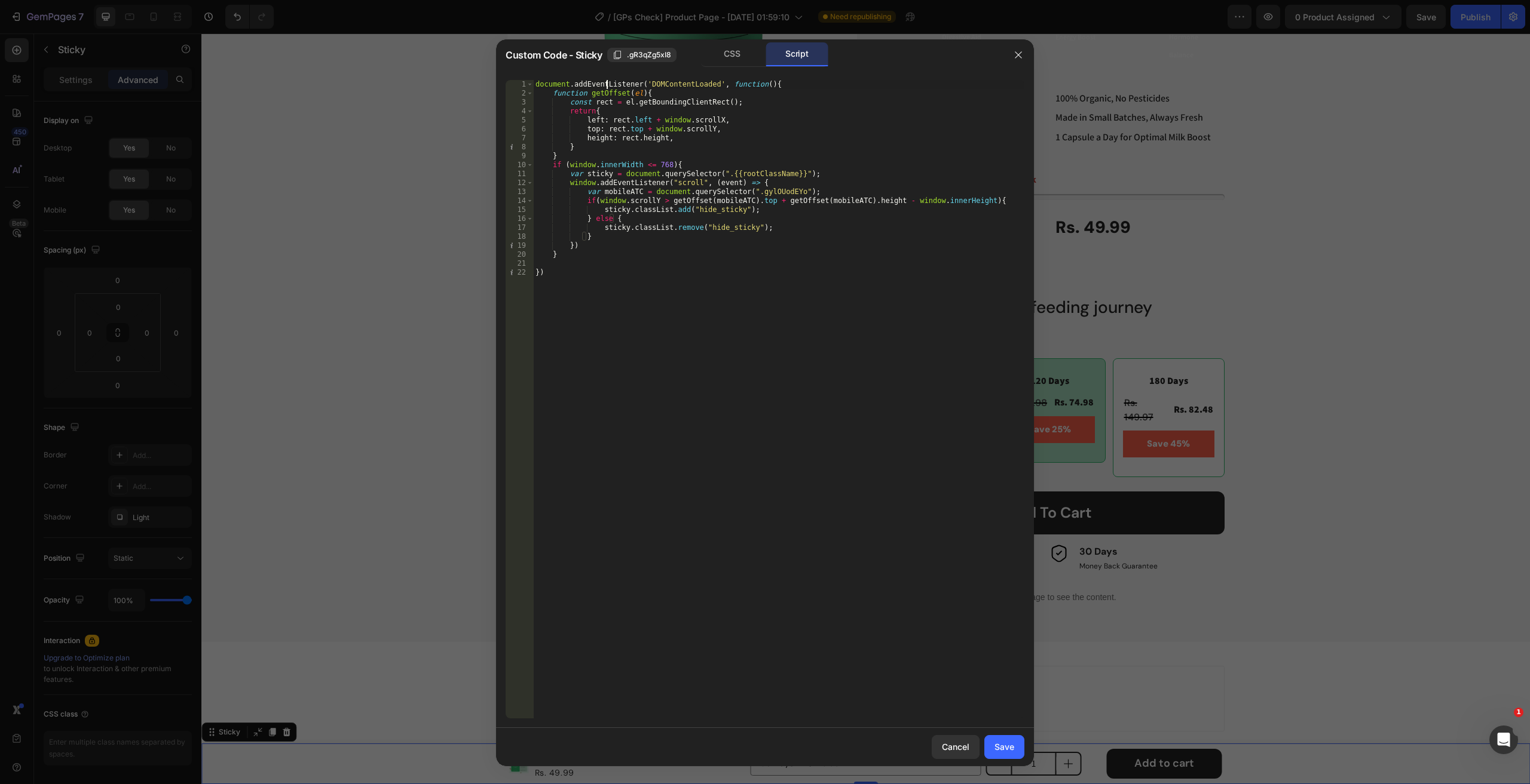
click at [609, 88] on div "document . addEventListener ( 'DOMContentLoaded' , function ( ) { function getO…" at bounding box center [779, 408] width 491 height 656
click at [609, 87] on div "document . addEventListener ( 'DOMContentLoaded' , function ( ) { function getO…" at bounding box center [779, 408] width 491 height 656
click at [612, 96] on div "document . addEventListener ( 'DOMContentLoaded' , function ( ) { function getO…" at bounding box center [779, 408] width 491 height 656
click at [587, 256] on div "document . addEventListener ( 'DOMContentLoaded' , function ( ) { function getO…" at bounding box center [779, 408] width 491 height 656
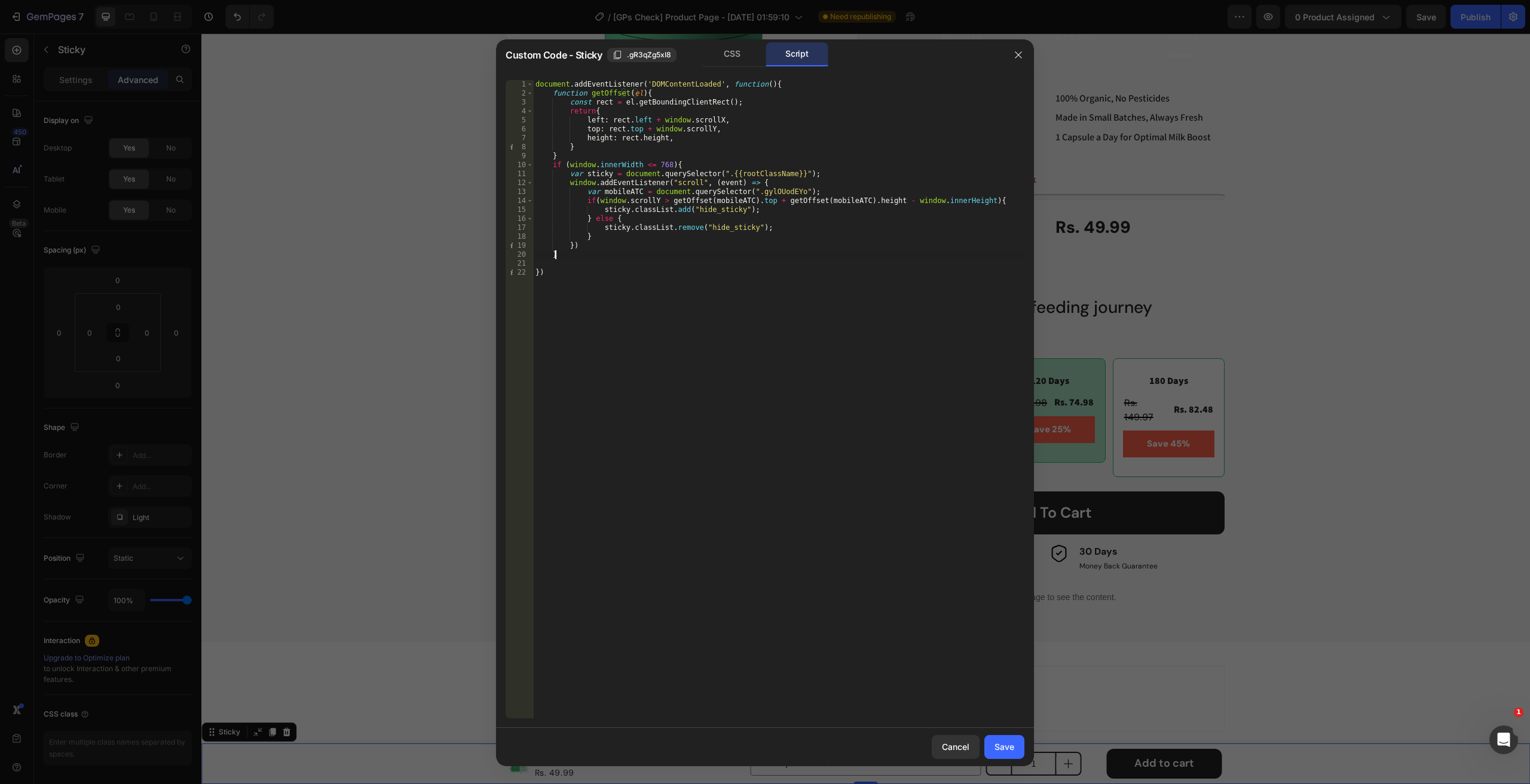
type textarea "}"
paste textarea "getOffset"
type textarea "getOffset"
type input "getOffset"
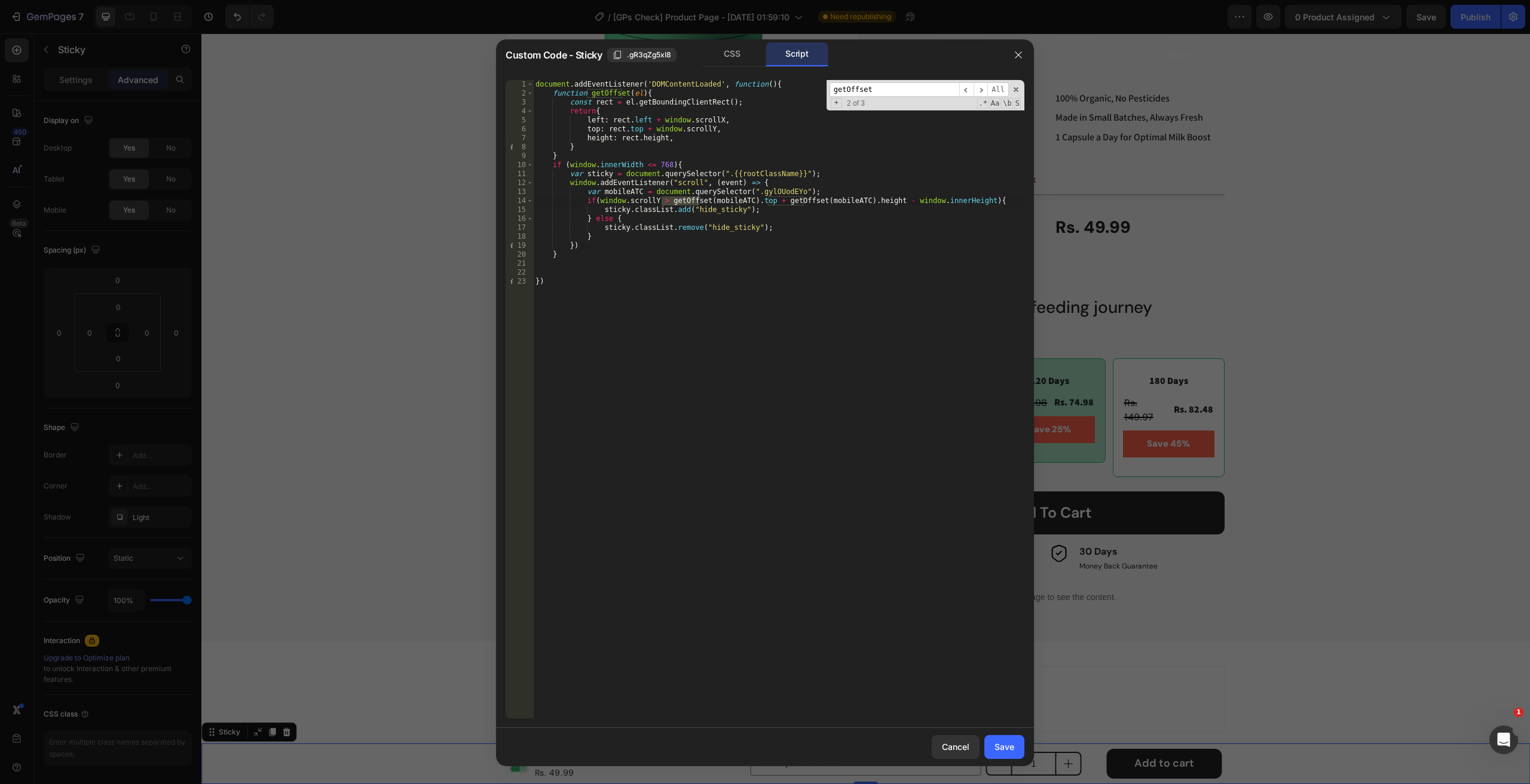
click at [659, 246] on div "document . addEventListener ( 'DOMContentLoaded' , function ( ) { function getO…" at bounding box center [779, 408] width 491 height 656
click at [1015, 87] on span at bounding box center [1016, 90] width 9 height 9
click at [763, 190] on div "document . addEventListener ( 'DOMContentLoaded' , function ( ) { function getO…" at bounding box center [779, 408] width 491 height 656
click at [720, 199] on div "document . addEventListener ( 'DOMContentLoaded' , function ( ) { function getO…" at bounding box center [779, 408] width 491 height 656
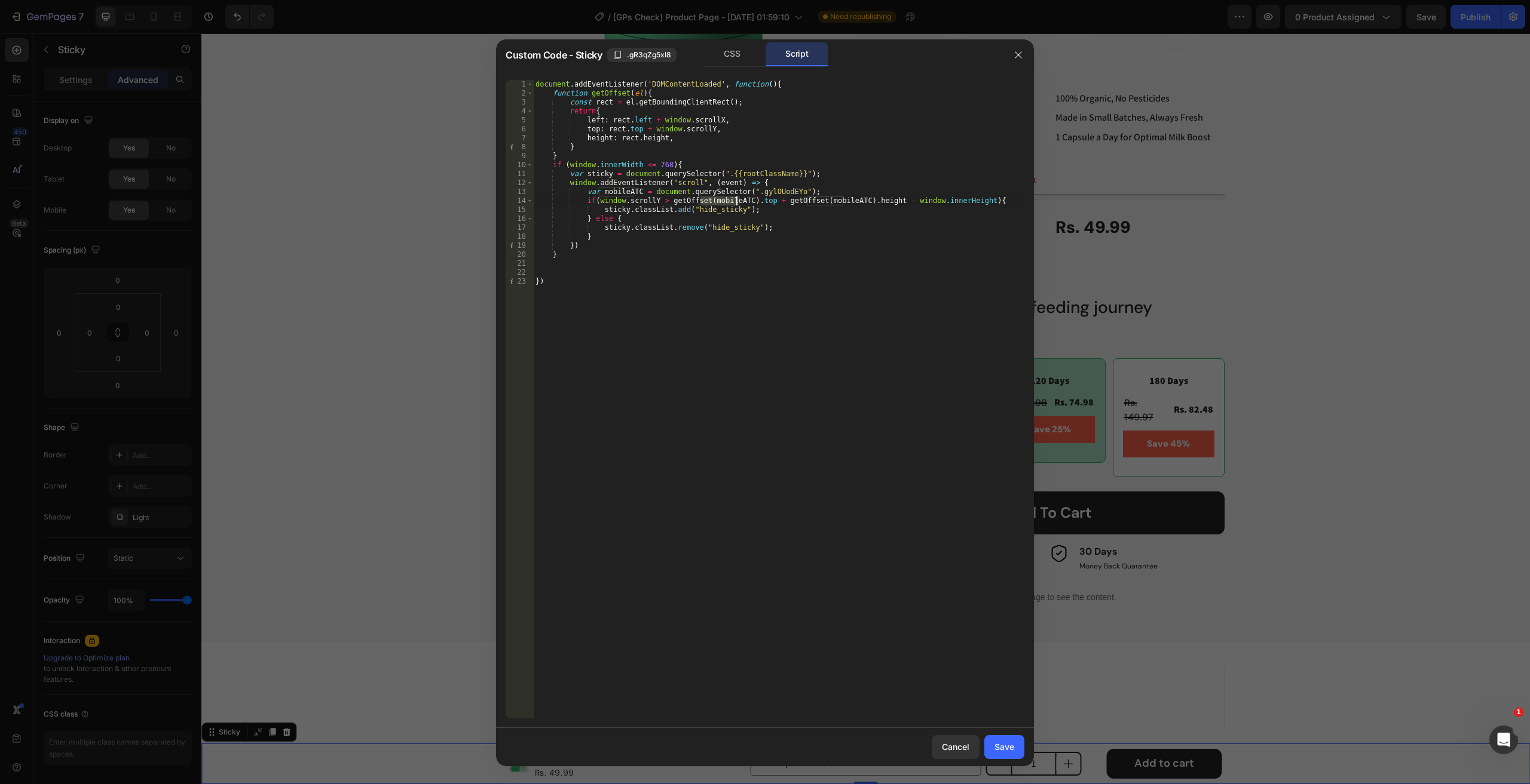
click at [720, 199] on div "document . addEventListener ( 'DOMContentLoaded' , function ( ) { function getO…" at bounding box center [779, 408] width 491 height 656
click at [720, 211] on div "document . addEventListener ( 'DOMContentLoaded' , function ( ) { function getO…" at bounding box center [779, 408] width 491 height 656
click at [730, 227] on div "document . addEventListener ( 'DOMContentLoaded' , function ( ) { function getO…" at bounding box center [779, 408] width 491 height 656
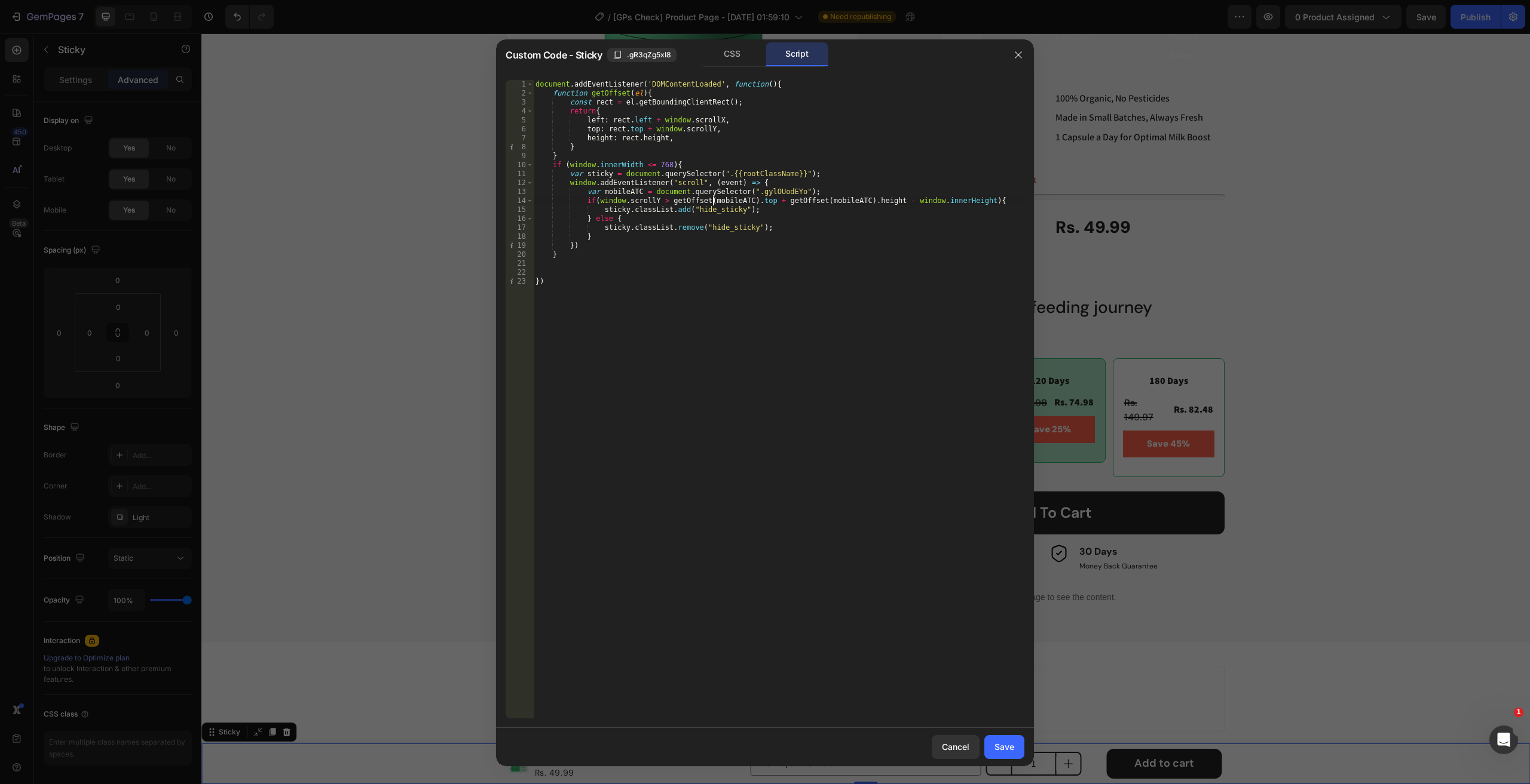
click at [713, 199] on div "document . addEventListener ( 'DOMContentLoaded' , function ( ) { function getO…" at bounding box center [779, 408] width 491 height 656
click at [762, 191] on div "document . addEventListener ( 'DOMContentLoaded' , function ( ) { function getO…" at bounding box center [779, 408] width 491 height 656
type textarea "var mobileATC = document.querySelector(".gylOUodEYo");"
click at [762, 191] on div "document . addEventListener ( 'DOMContentLoaded' , function ( ) { function getO…" at bounding box center [779, 408] width 491 height 656
